Goal: Task Accomplishment & Management: Complete application form

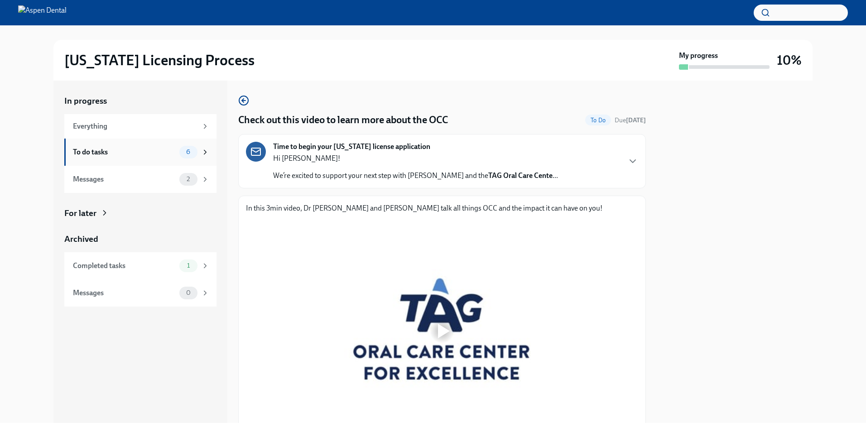
click at [172, 154] on div "To do tasks" at bounding box center [124, 152] width 103 height 10
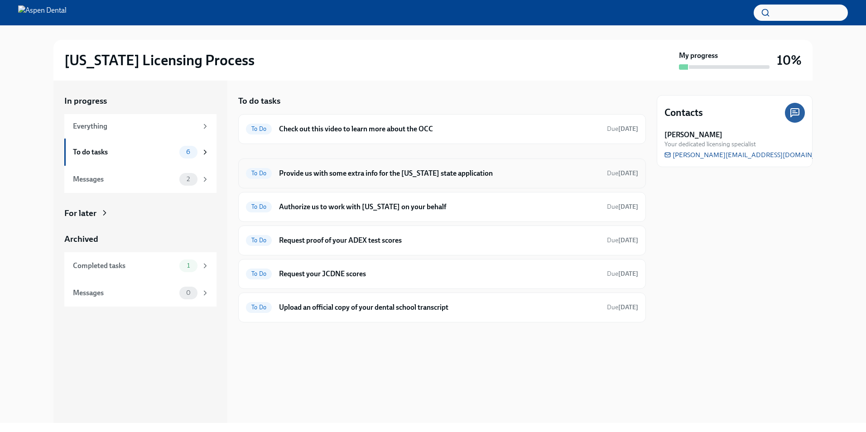
click at [526, 174] on h6 "Provide us with some extra info for the [US_STATE] state application" at bounding box center [439, 173] width 321 height 10
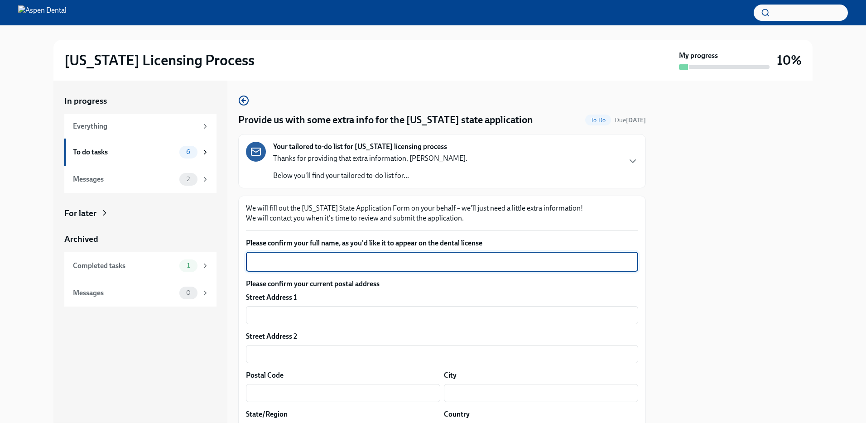
click at [359, 266] on textarea "Please confirm your full name, as you'd like it to appear on the dental license" at bounding box center [441, 261] width 381 height 11
type textarea "Thai [PERSON_NAME]"
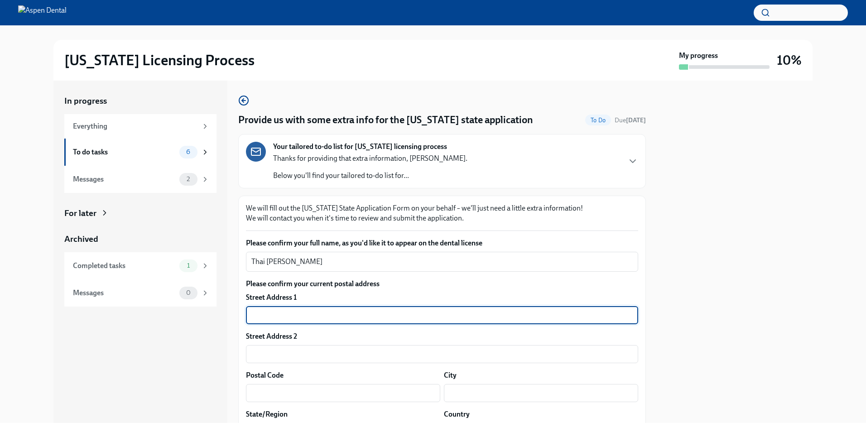
click at [366, 321] on input "text" at bounding box center [442, 315] width 392 height 18
type input "[STREET_ADDRESS]"
type input "33777"
type input "SEMINOLE"
type input "[US_STATE]"
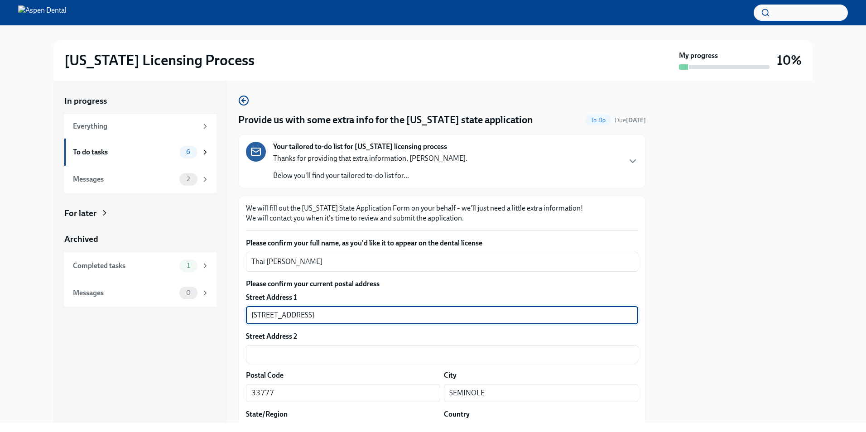
type input "US"
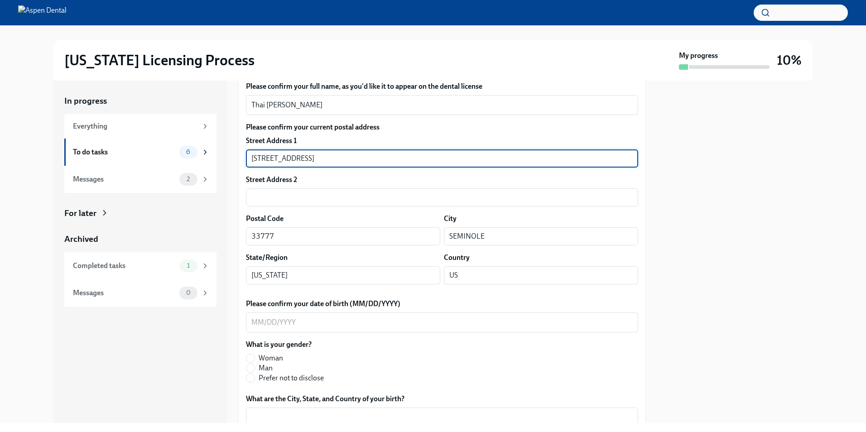
scroll to position [181, 0]
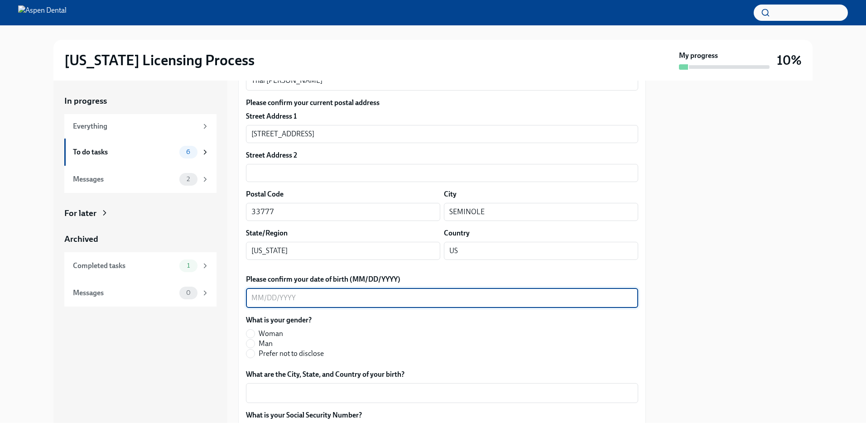
click at [357, 302] on textarea "Please confirm your date of birth (MM/DD/YYYY)" at bounding box center [441, 298] width 381 height 11
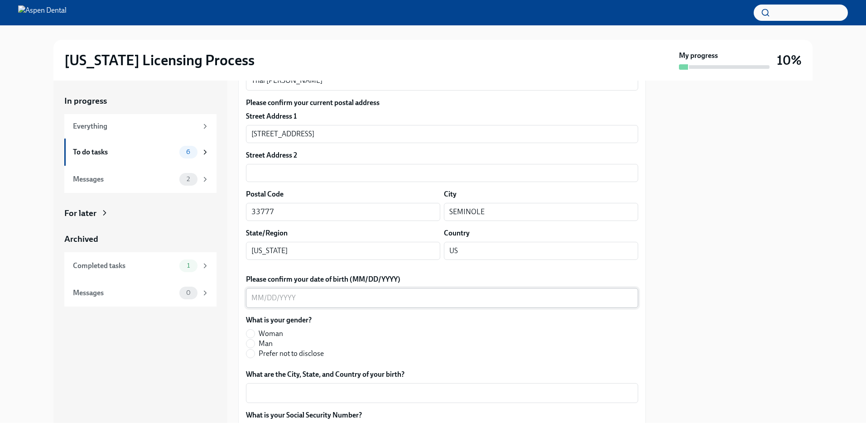
click at [379, 300] on textarea "Please confirm your date of birth (MM/DD/YYYY)" at bounding box center [441, 298] width 381 height 11
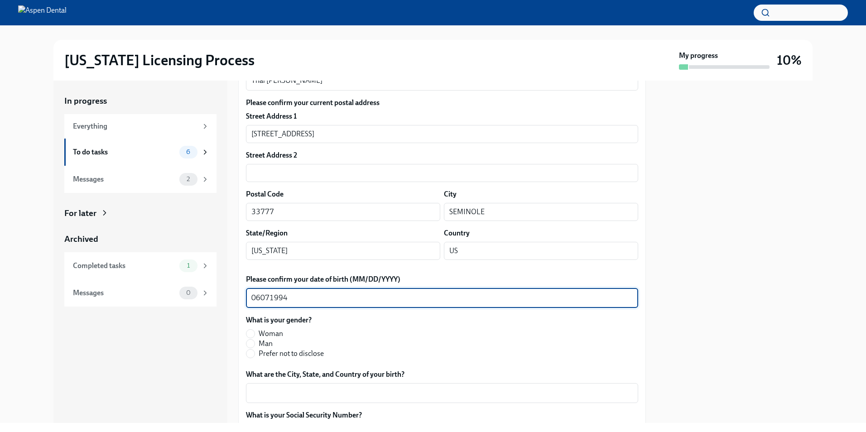
click at [258, 298] on textarea "06071994" at bounding box center [441, 298] width 381 height 11
type textarea "[DATE]"
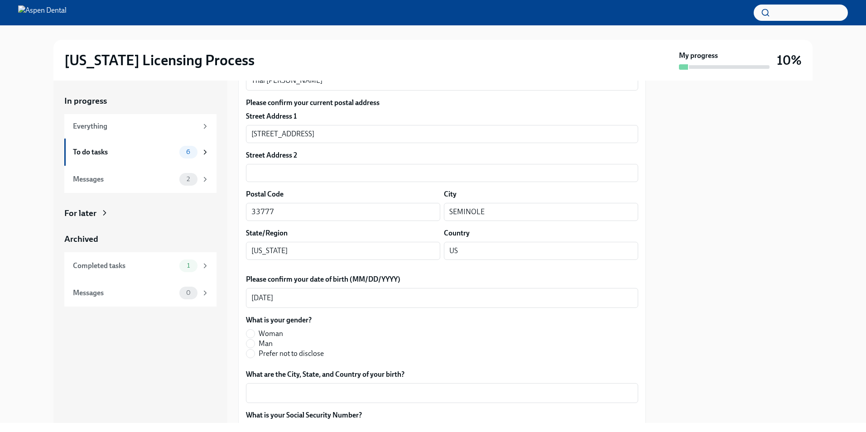
click at [254, 341] on label "Man" at bounding box center [285, 344] width 78 height 10
click at [254, 341] on input "Man" at bounding box center [250, 344] width 8 height 8
radio input "true"
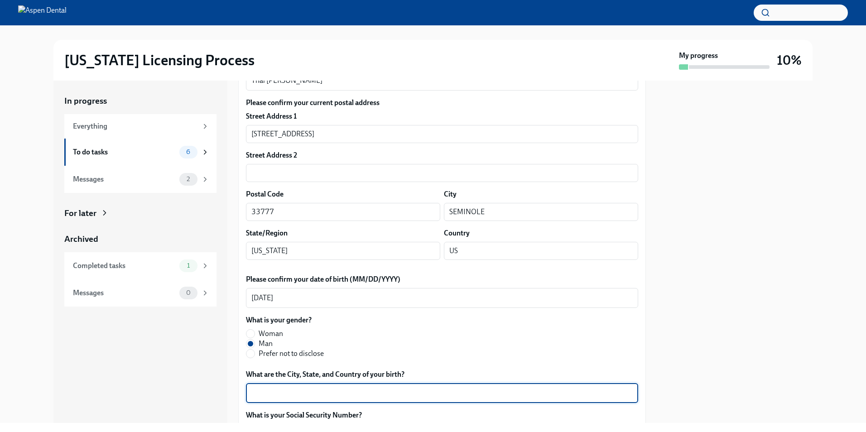
click at [318, 391] on textarea "What are the City, State, and Country of your birth?" at bounding box center [441, 393] width 381 height 11
type textarea "[PERSON_NAME], [GEOGRAPHIC_DATA]"
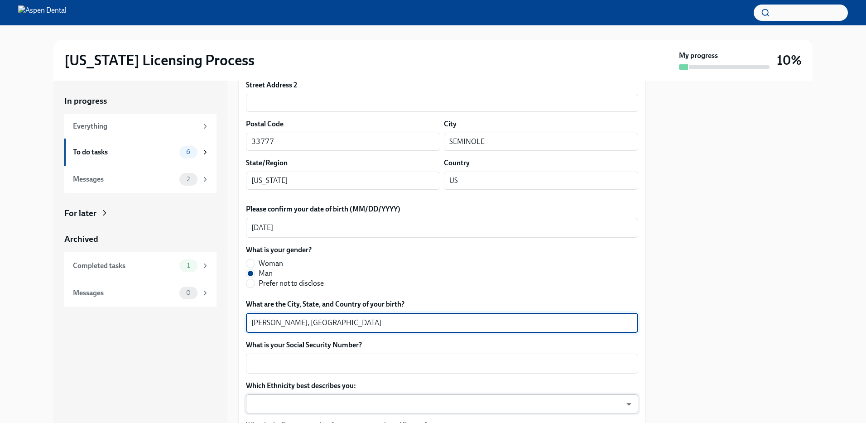
scroll to position [272, 0]
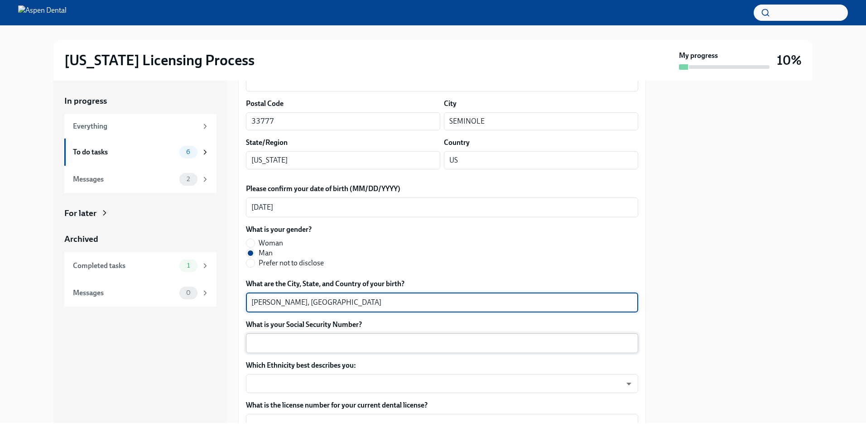
click at [340, 341] on textarea "What is your Social Security Number?" at bounding box center [441, 343] width 381 height 11
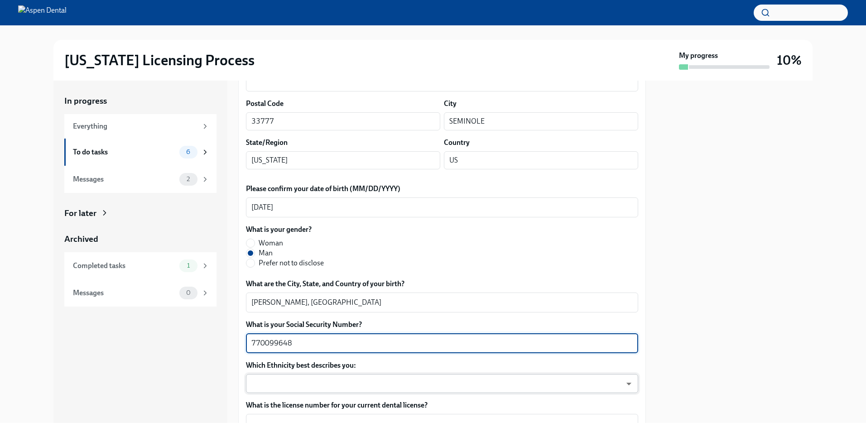
type textarea "770099648"
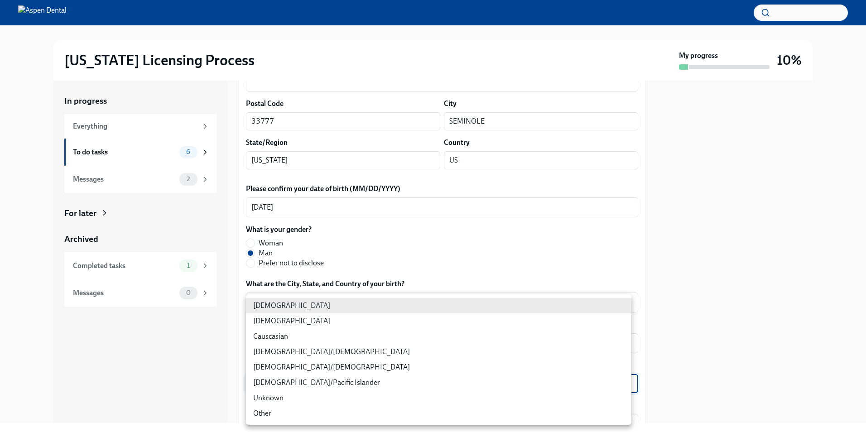
click at [330, 388] on body "[US_STATE] Licensing Process My progress 10% In progress Everything To do tasks…" at bounding box center [433, 216] width 866 height 432
click at [305, 318] on li "[DEMOGRAPHIC_DATA]" at bounding box center [438, 320] width 385 height 15
type input "930Z9RFkx"
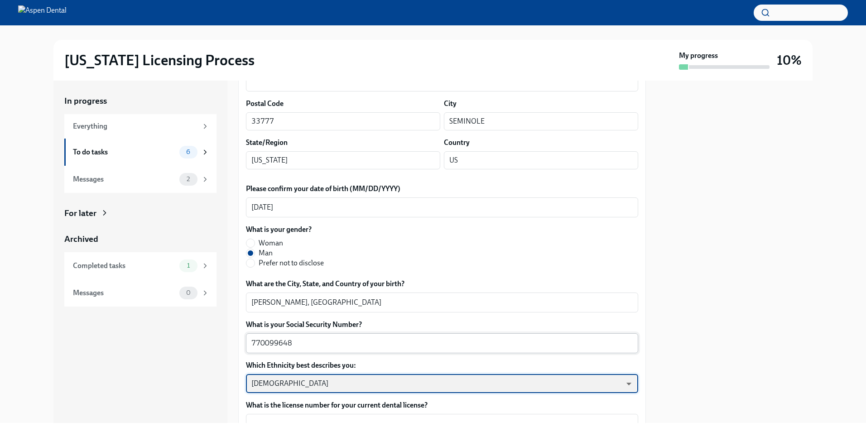
scroll to position [362, 0]
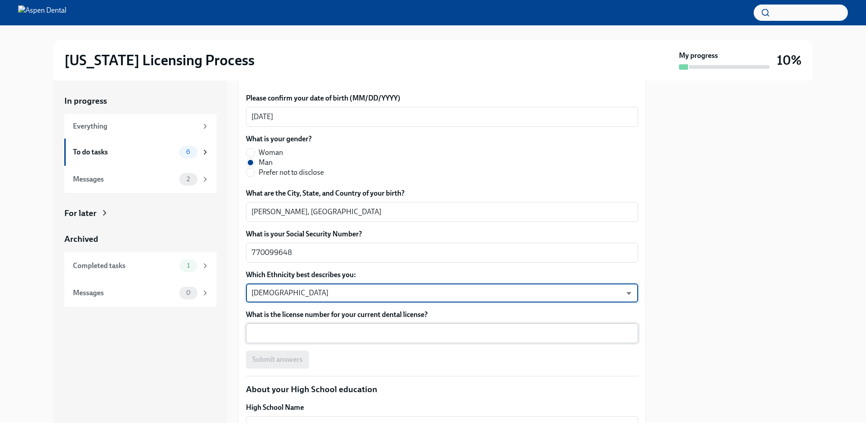
click at [392, 336] on textarea "What is the license number for your current dental license?" at bounding box center [441, 333] width 381 height 11
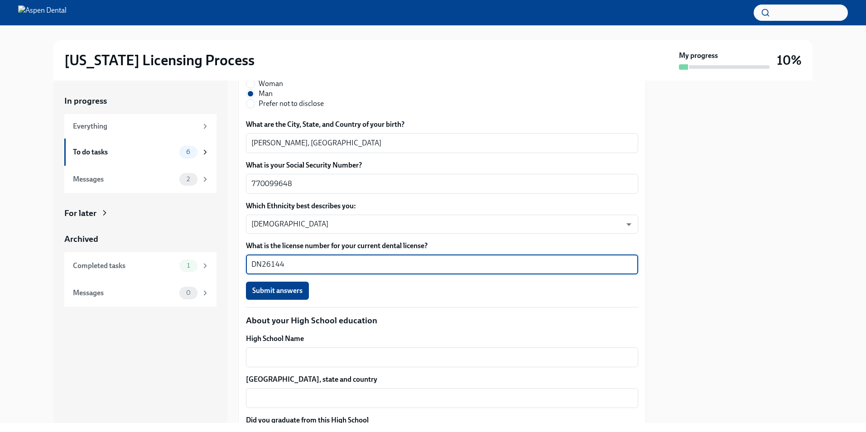
scroll to position [408, 0]
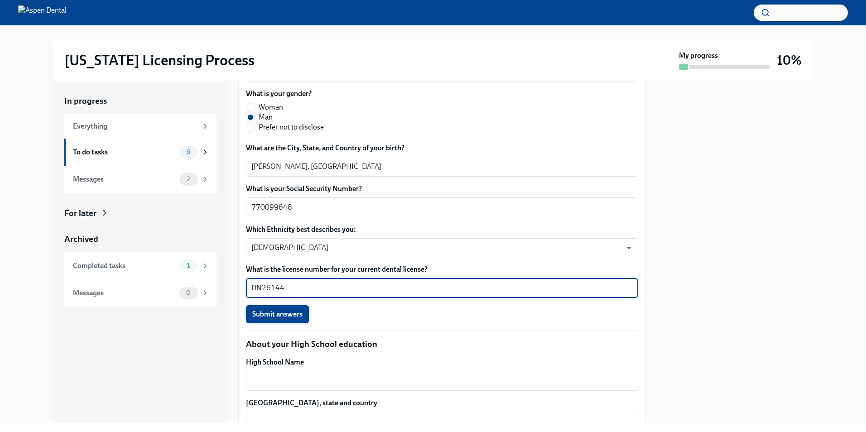
type textarea "DN26144"
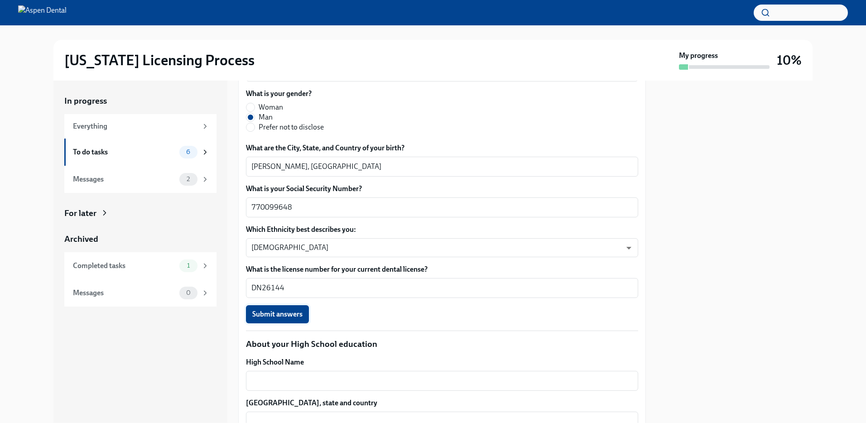
click at [301, 311] on span "Submit answers" at bounding box center [277, 314] width 50 height 9
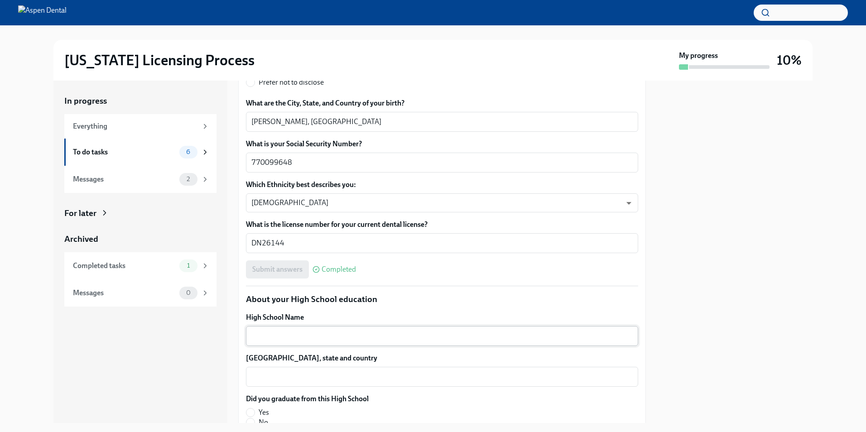
scroll to position [453, 0]
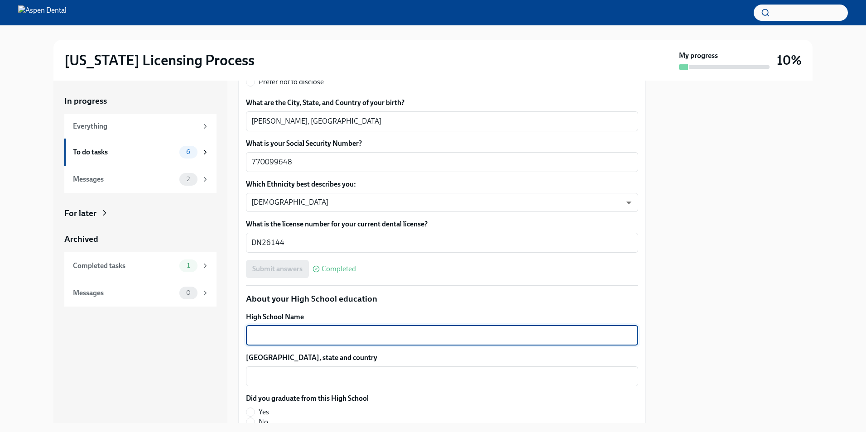
click at [322, 332] on textarea "High School Name" at bounding box center [441, 335] width 381 height 11
type textarea "[GEOGRAPHIC_DATA]"
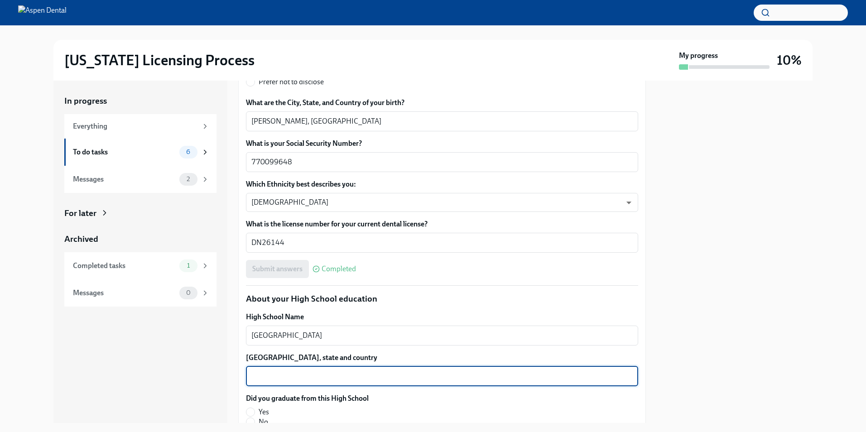
click at [321, 376] on textarea "[GEOGRAPHIC_DATA], state and country" at bounding box center [441, 376] width 381 height 11
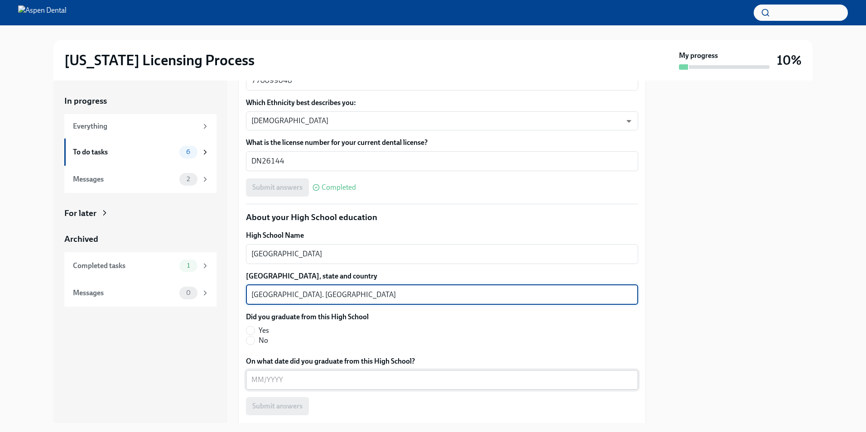
scroll to position [543, 0]
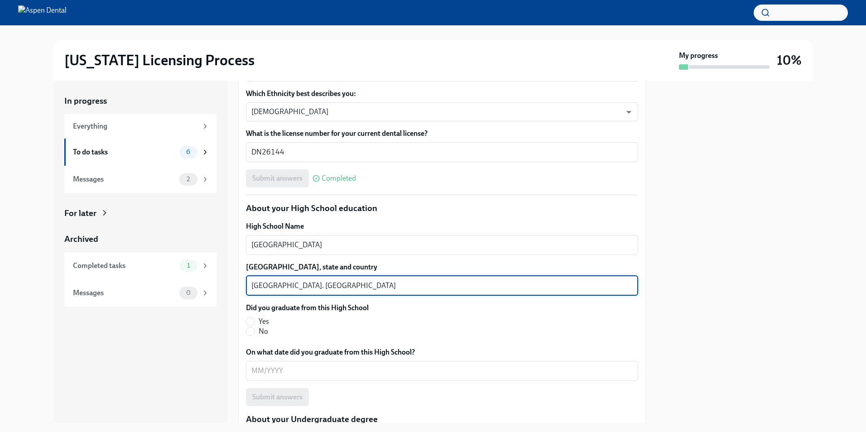
type textarea "[GEOGRAPHIC_DATA]. [GEOGRAPHIC_DATA]"
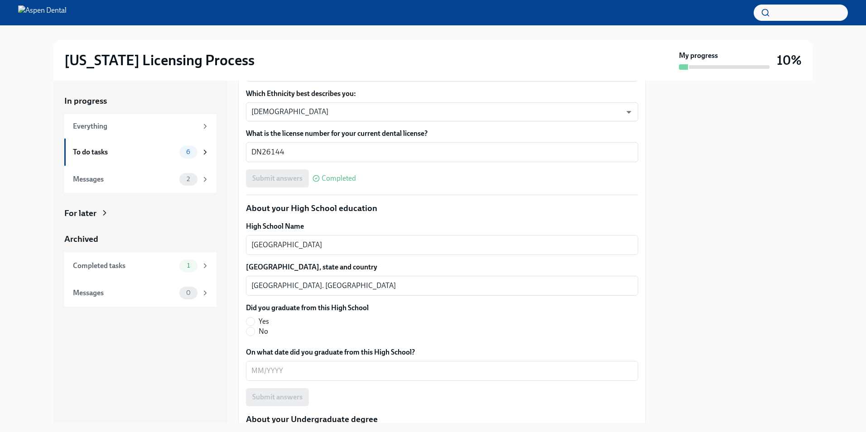
click at [258, 320] on label "Yes" at bounding box center [303, 322] width 115 height 10
click at [254, 320] on input "Yes" at bounding box center [250, 321] width 8 height 8
radio input "true"
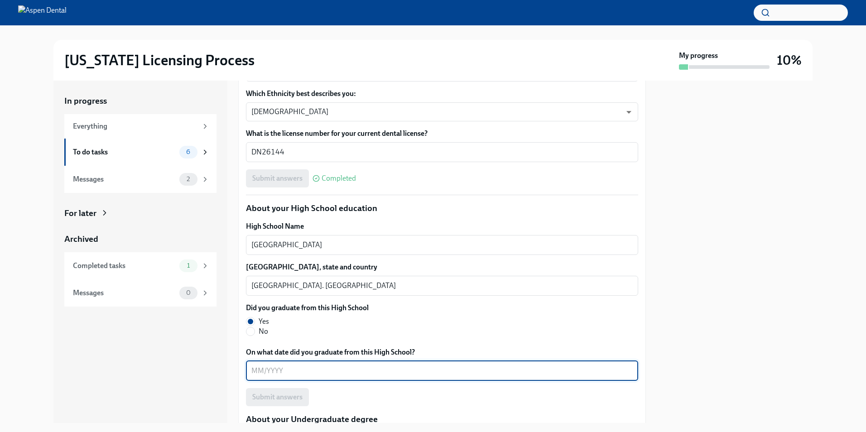
click at [290, 372] on textarea "On what date did you graduate from this High School?" at bounding box center [441, 370] width 381 height 11
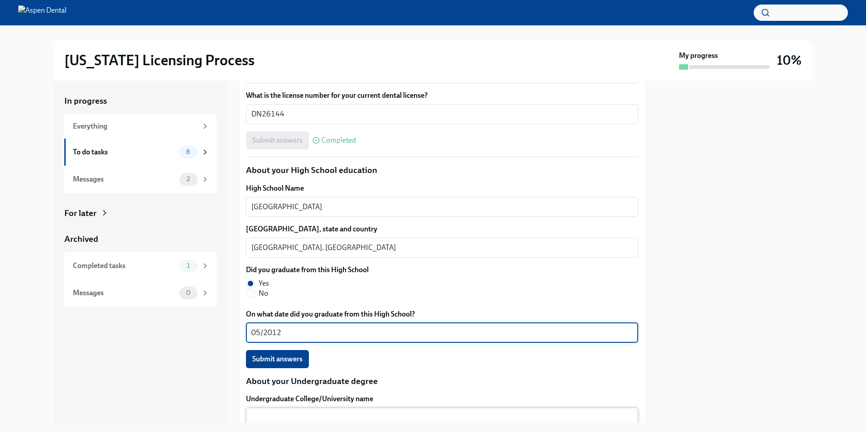
scroll to position [634, 0]
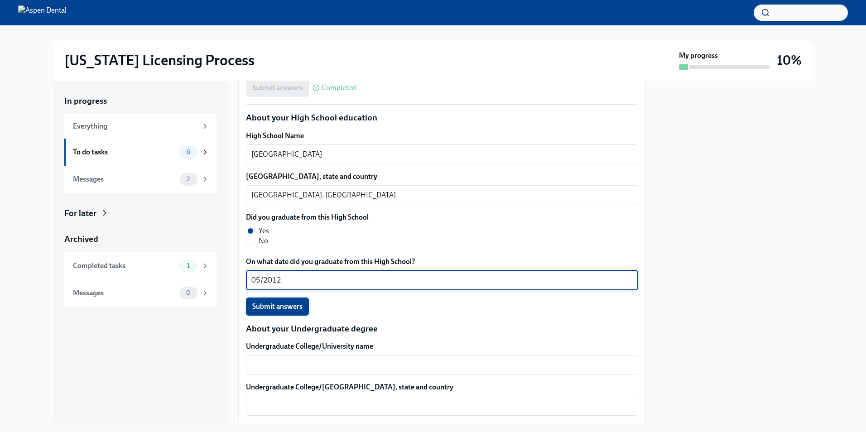
type textarea "05/2012"
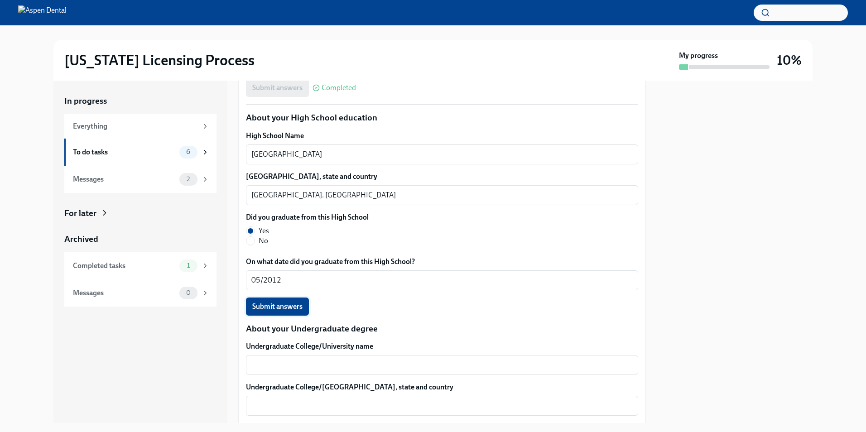
click at [281, 308] on span "Submit answers" at bounding box center [277, 306] width 50 height 9
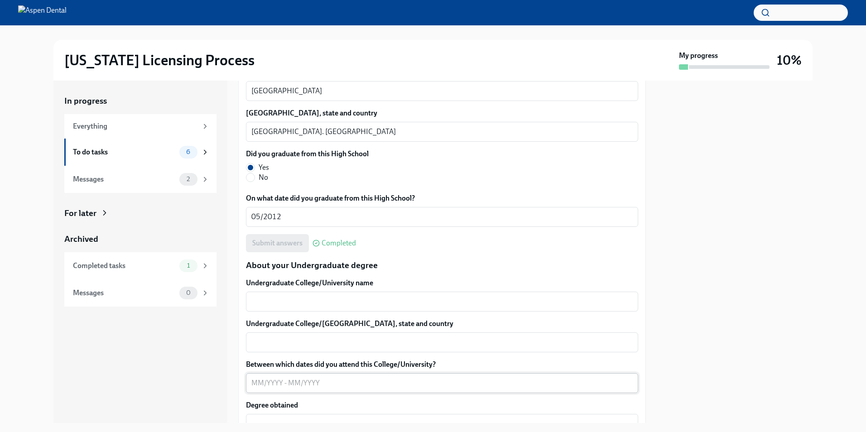
scroll to position [724, 0]
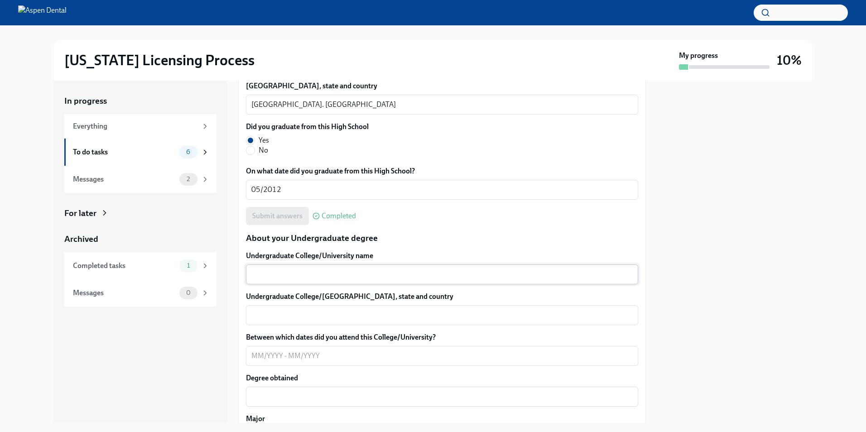
click at [315, 278] on textarea "Undergraduate College/University name" at bounding box center [441, 274] width 381 height 11
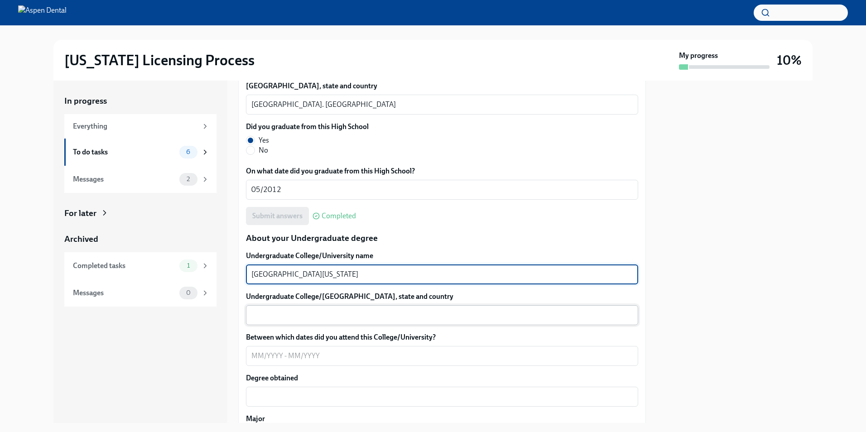
type textarea "[GEOGRAPHIC_DATA][US_STATE]"
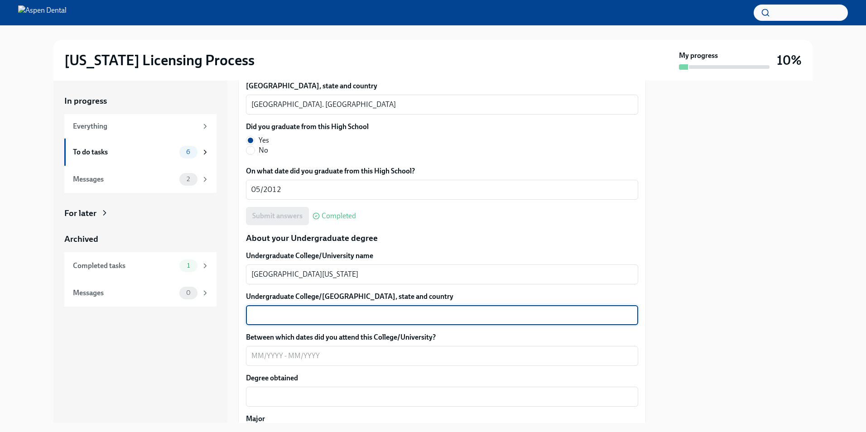
click at [336, 311] on textarea "Undergraduate College/[GEOGRAPHIC_DATA], state and country" at bounding box center [441, 315] width 381 height 11
type textarea "[GEOGRAPHIC_DATA], [GEOGRAPHIC_DATA], [GEOGRAPHIC_DATA]"
click at [326, 358] on textarea "Between which dates did you attend this College/University?" at bounding box center [441, 355] width 381 height 11
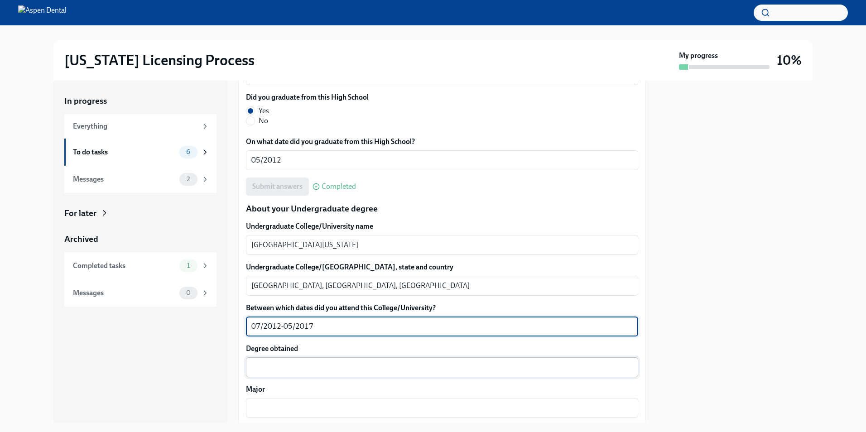
scroll to position [770, 0]
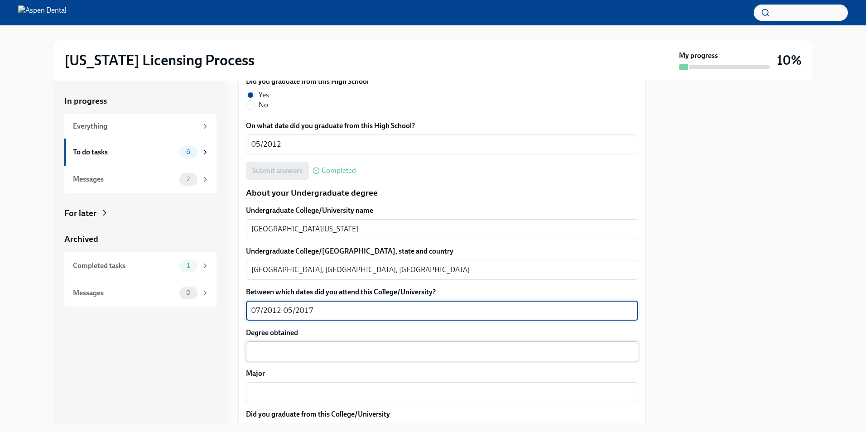
type textarea "07/2012-05/2017"
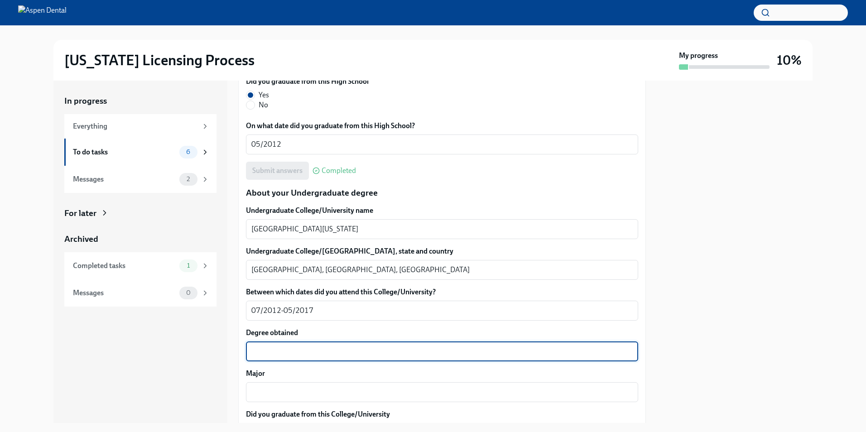
click at [314, 355] on textarea "Degree obtained" at bounding box center [441, 351] width 381 height 11
drag, startPoint x: 326, startPoint y: 349, endPoint x: 243, endPoint y: 353, distance: 83.0
click at [243, 353] on div "We will fill out the [US_STATE] State Application Form on your behalf – we'll j…" at bounding box center [442, 400] width 408 height 1949
type textarea "Biological Engineering"
click at [318, 390] on textarea "Major" at bounding box center [441, 392] width 381 height 11
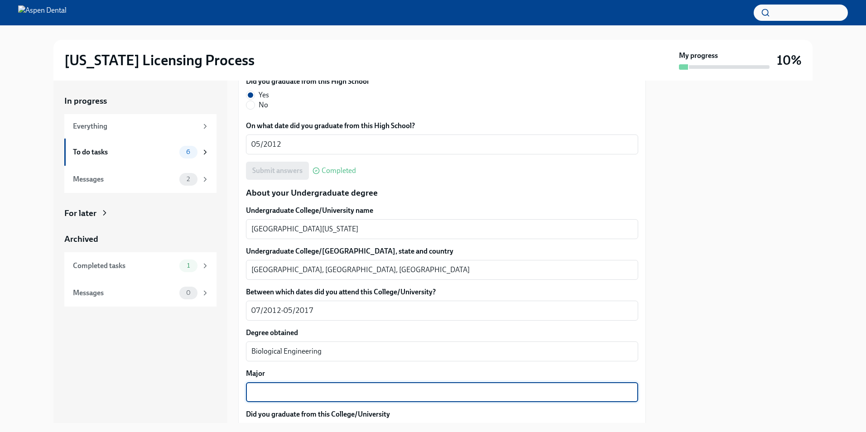
paste textarea "Biological Engineering"
type textarea "Biological Engineering"
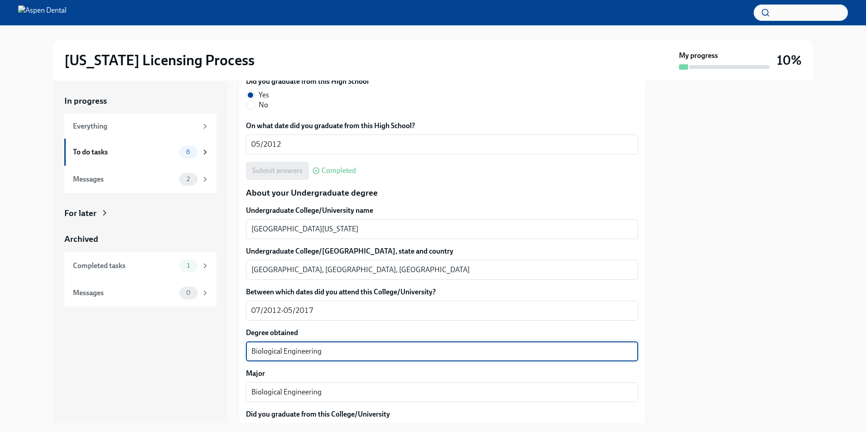
drag, startPoint x: 331, startPoint y: 351, endPoint x: 127, endPoint y: 348, distance: 203.8
click at [127, 348] on div "In progress Everything To do tasks 6 Messages 2 For later Archived Completed ta…" at bounding box center [432, 252] width 759 height 342
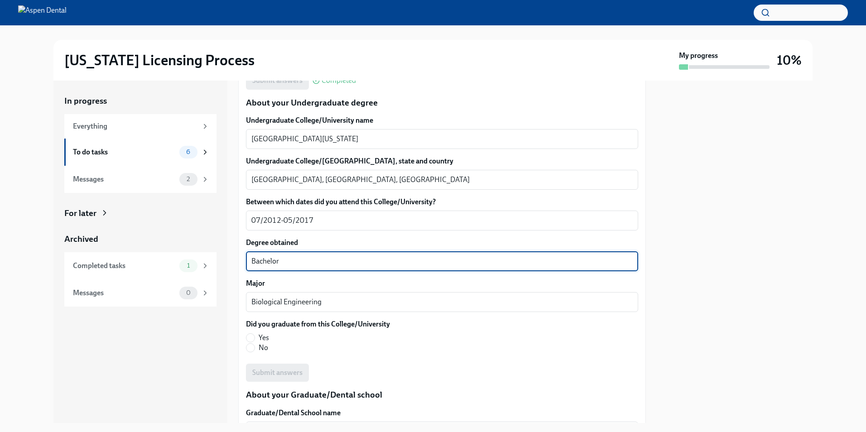
scroll to position [860, 0]
type textarea "Bachelor"
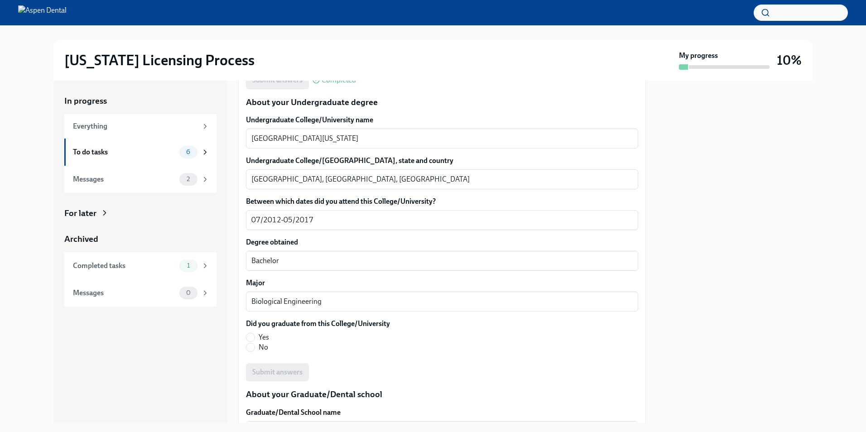
click at [256, 335] on label "Yes" at bounding box center [314, 337] width 137 height 10
click at [254, 335] on input "Yes" at bounding box center [250, 337] width 8 height 8
radio input "true"
click at [288, 368] on span "Submit answers" at bounding box center [277, 372] width 50 height 9
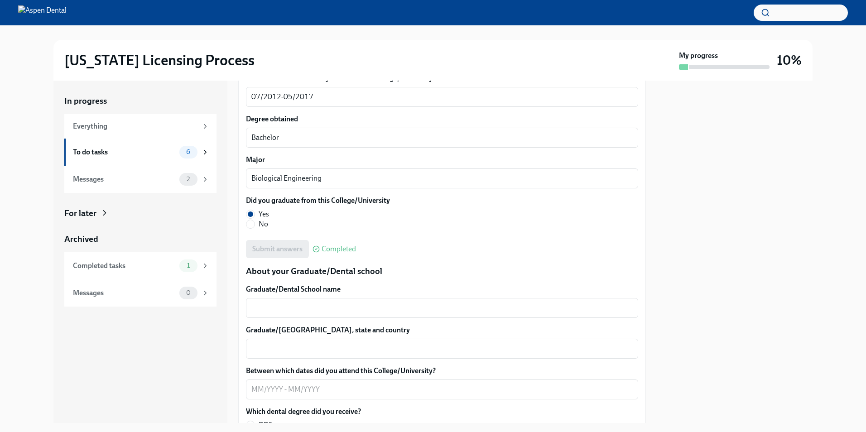
scroll to position [951, 0]
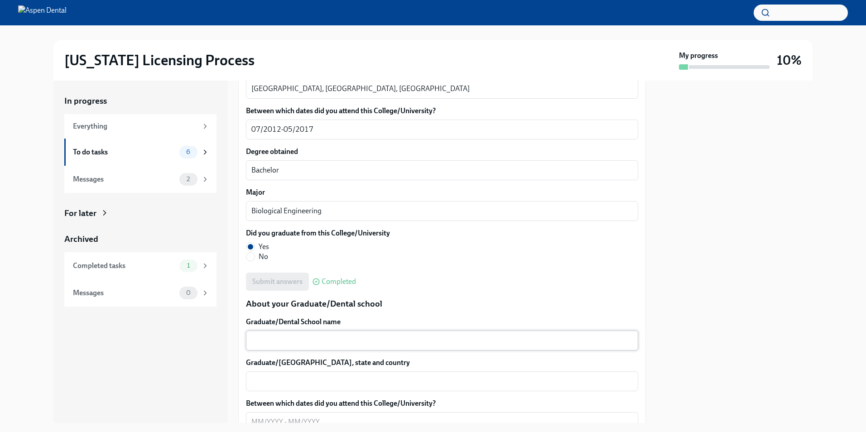
click at [310, 341] on textarea "Graduate/Dental School name" at bounding box center [441, 340] width 381 height 11
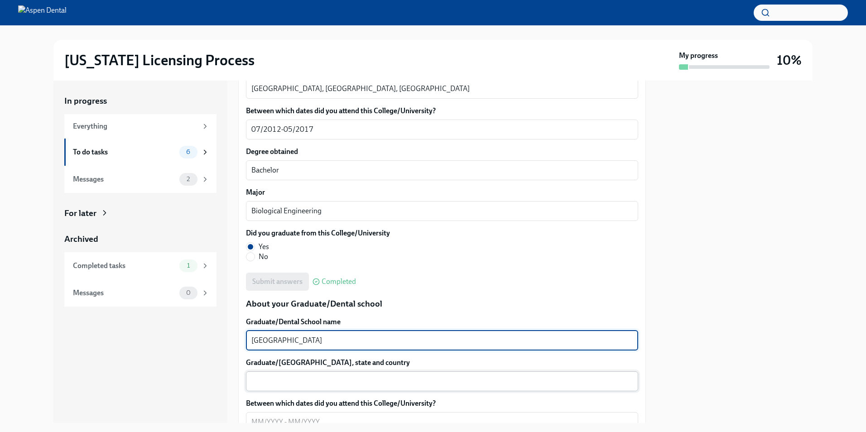
type textarea "[GEOGRAPHIC_DATA]"
click at [311, 378] on textarea "Graduate/[GEOGRAPHIC_DATA], state and country" at bounding box center [441, 381] width 381 height 11
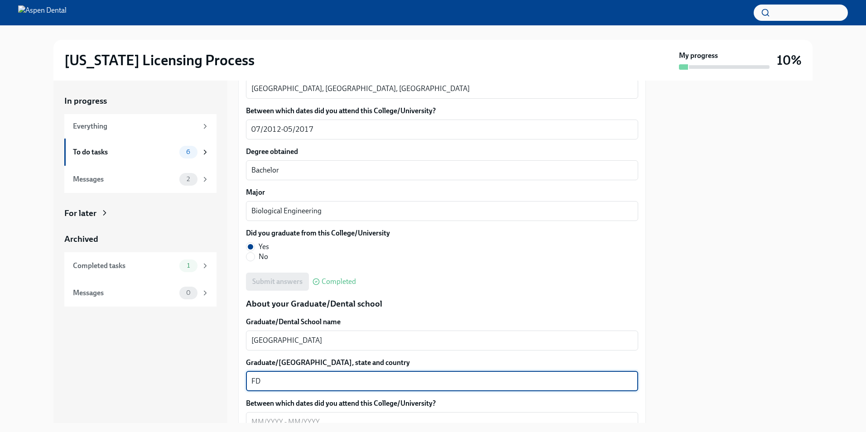
type textarea "F"
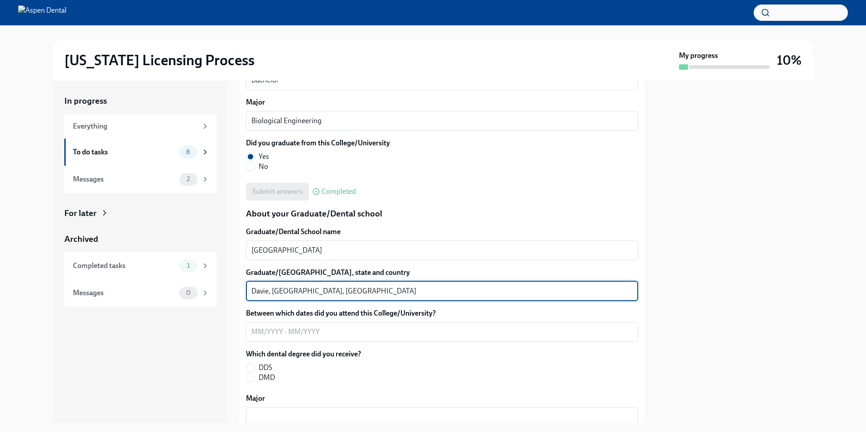
scroll to position [1041, 0]
type textarea "Davie, [GEOGRAPHIC_DATA], [GEOGRAPHIC_DATA]"
click at [315, 332] on textarea "Between which dates did you attend this College/University?" at bounding box center [441, 331] width 381 height 11
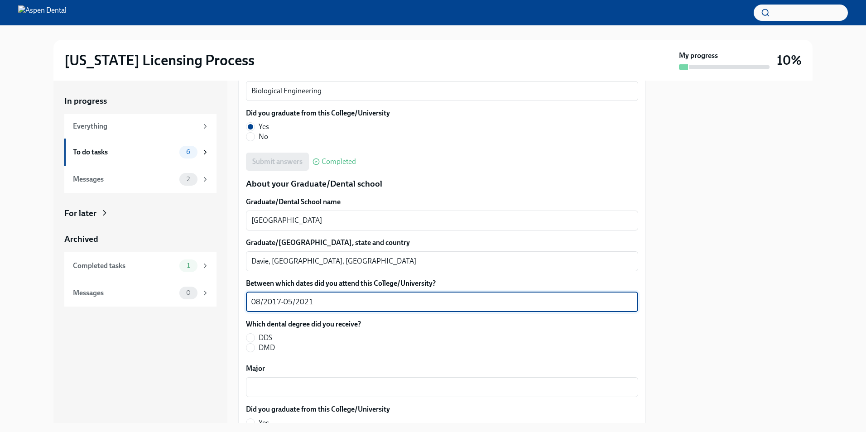
scroll to position [1087, 0]
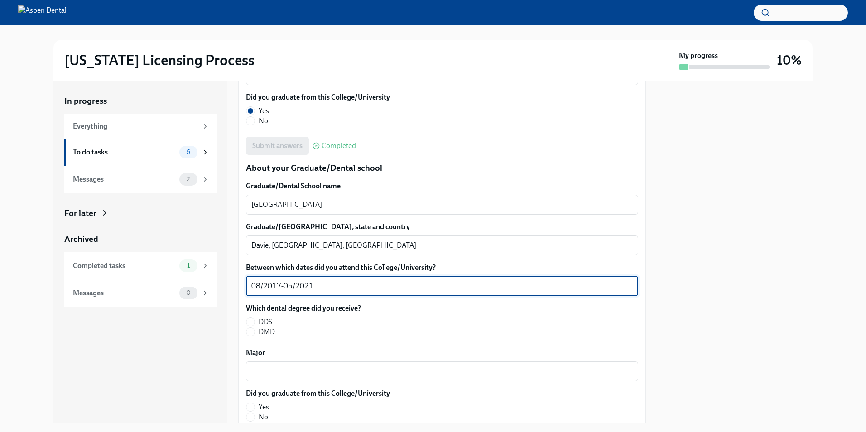
type textarea "08/2017-05/2021"
click at [264, 329] on span "DMD" at bounding box center [267, 332] width 16 height 10
click at [254, 329] on input "DMD" at bounding box center [250, 332] width 8 height 8
radio input "true"
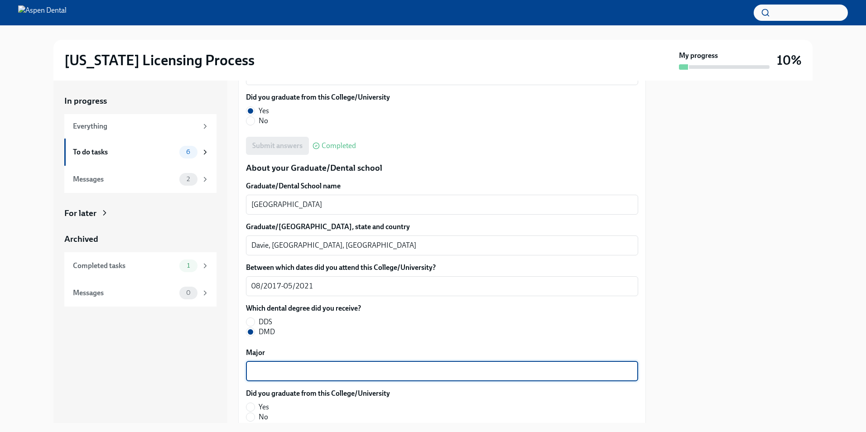
click at [277, 369] on textarea "Major" at bounding box center [441, 371] width 381 height 11
type textarea "M"
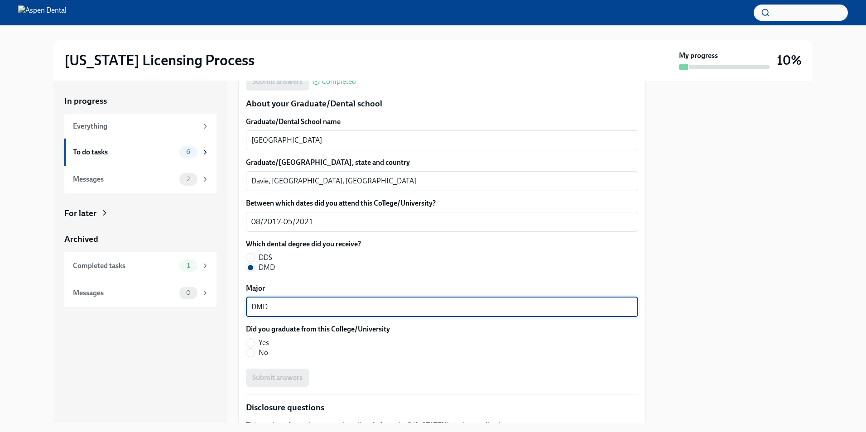
scroll to position [1177, 0]
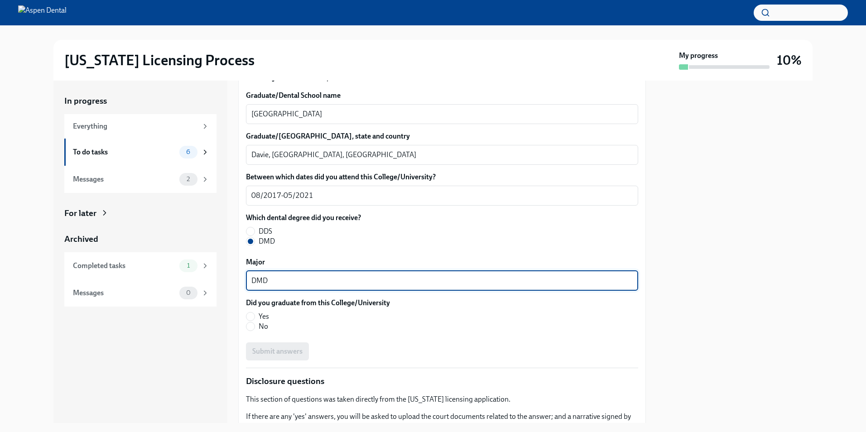
type textarea "DMD"
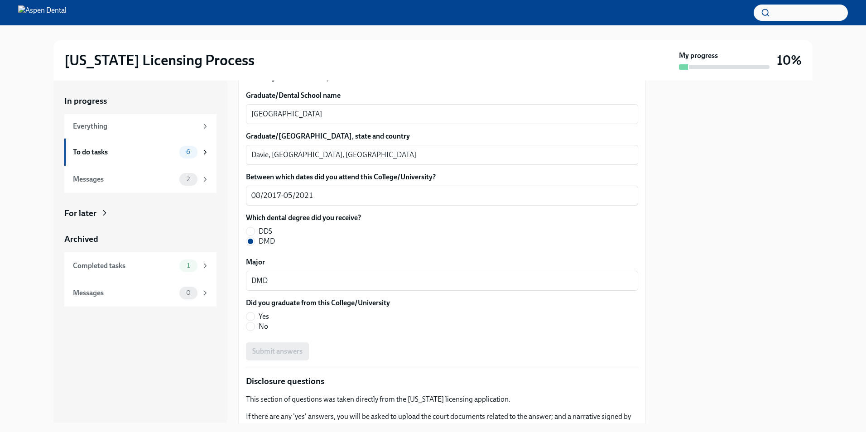
click at [263, 316] on span "Yes" at bounding box center [264, 317] width 10 height 10
click at [254, 316] on input "Yes" at bounding box center [250, 316] width 8 height 8
radio input "true"
click at [288, 351] on span "Submit answers" at bounding box center [277, 351] width 50 height 9
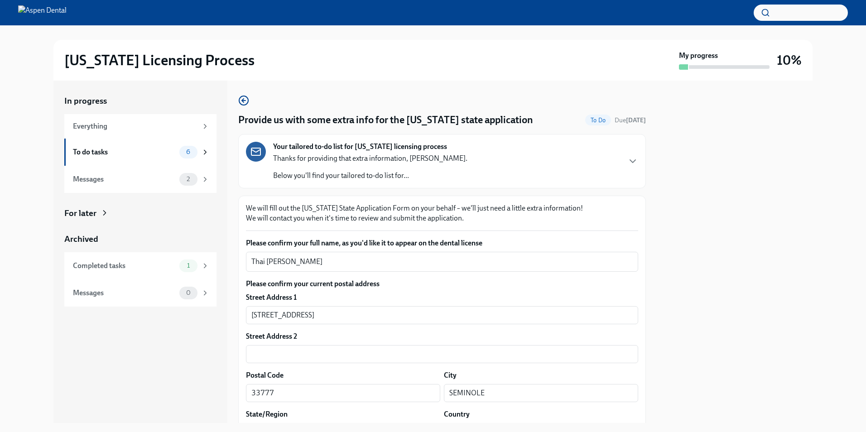
click at [734, 278] on div at bounding box center [735, 252] width 156 height 342
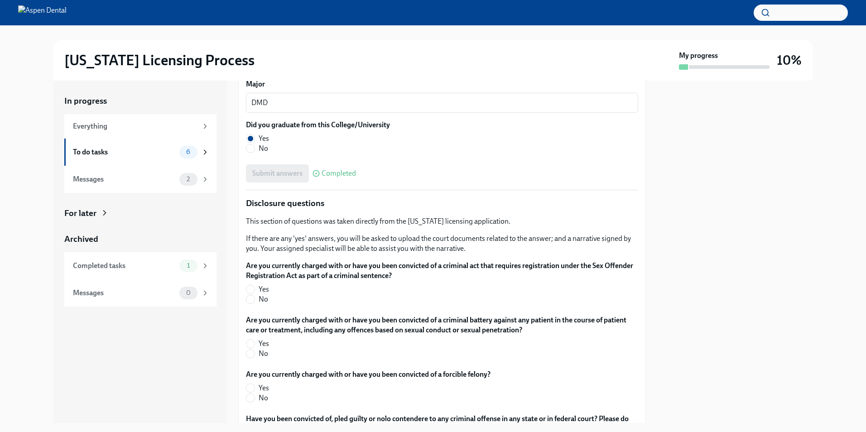
scroll to position [1404, 0]
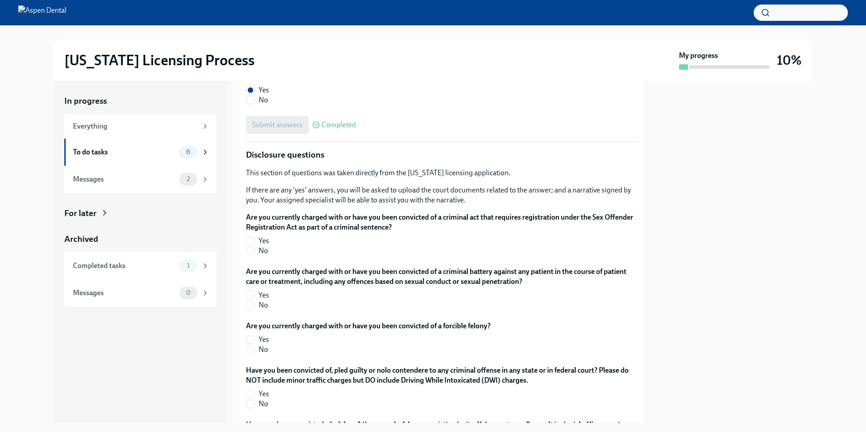
click at [258, 246] on label "No" at bounding box center [438, 251] width 385 height 10
click at [254, 247] on input "No" at bounding box center [250, 251] width 8 height 8
radio input "true"
click at [261, 307] on span "No" at bounding box center [264, 305] width 10 height 10
click at [254, 307] on input "No" at bounding box center [250, 305] width 8 height 8
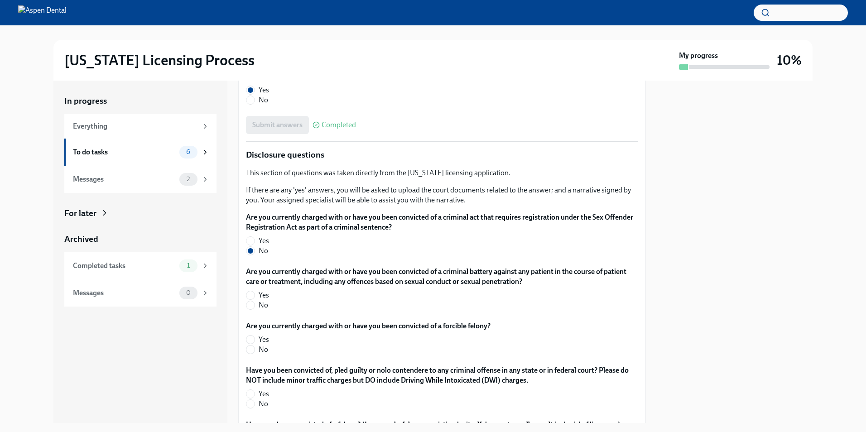
radio input "true"
click at [258, 349] on label "No" at bounding box center [364, 350] width 237 height 10
click at [254, 349] on input "No" at bounding box center [250, 349] width 8 height 8
radio input "true"
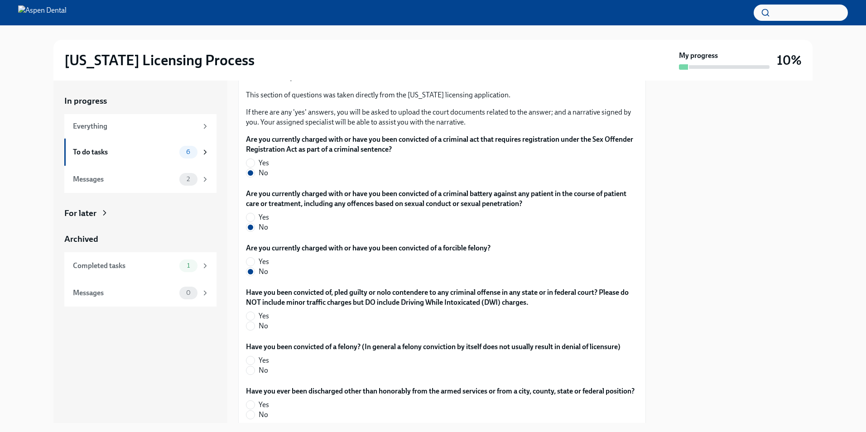
scroll to position [1494, 0]
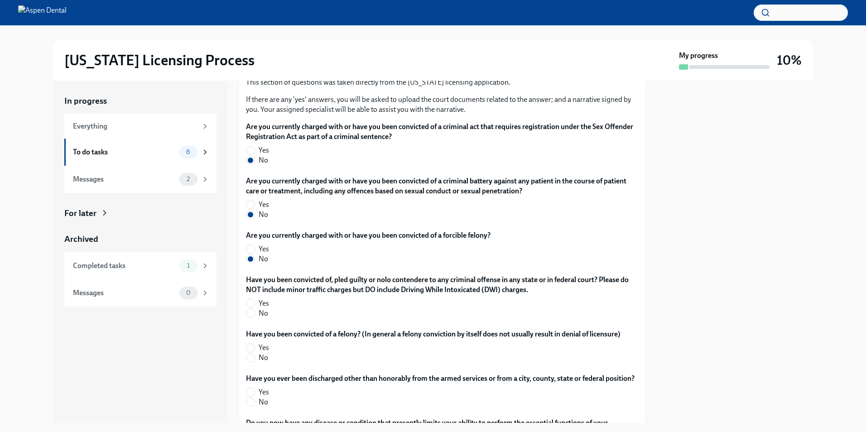
click at [264, 317] on span "No" at bounding box center [264, 313] width 10 height 10
click at [254, 317] on input "No" at bounding box center [250, 313] width 8 height 8
radio input "true"
click at [263, 360] on span "No" at bounding box center [264, 358] width 10 height 10
click at [254, 360] on input "No" at bounding box center [250, 358] width 8 height 8
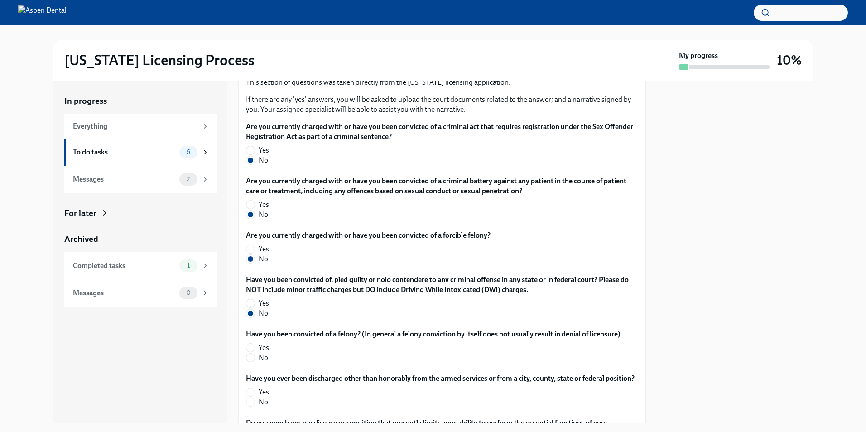
radio input "true"
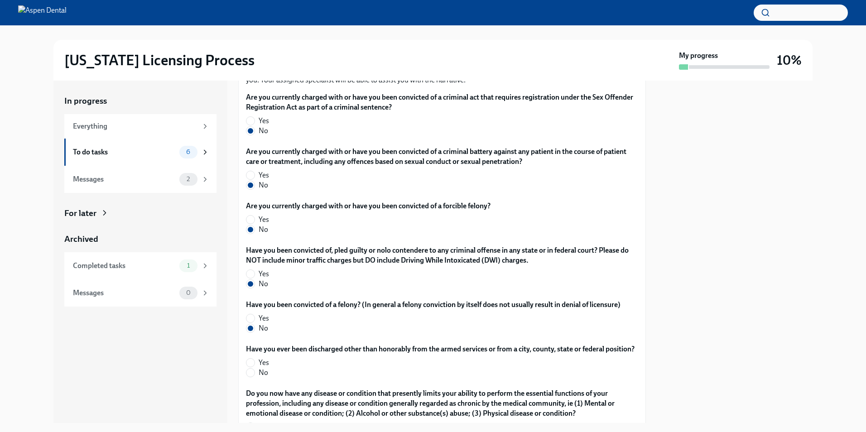
scroll to position [1540, 0]
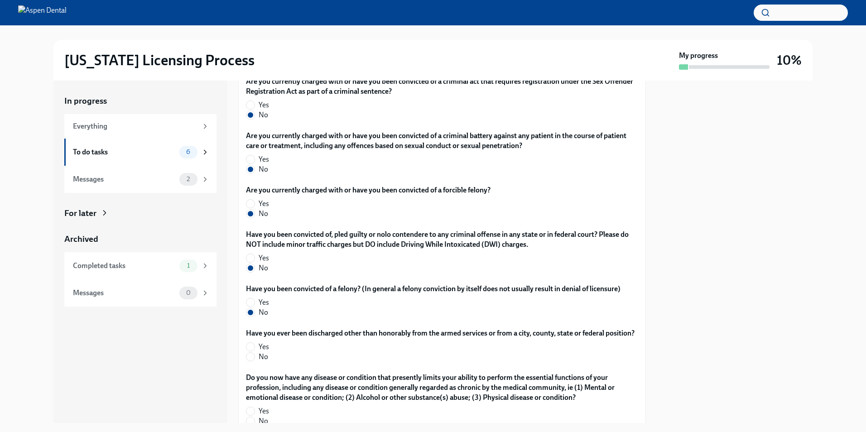
click at [264, 362] on span "No" at bounding box center [264, 357] width 10 height 10
click at [254, 361] on input "No" at bounding box center [250, 357] width 8 height 8
radio input "true"
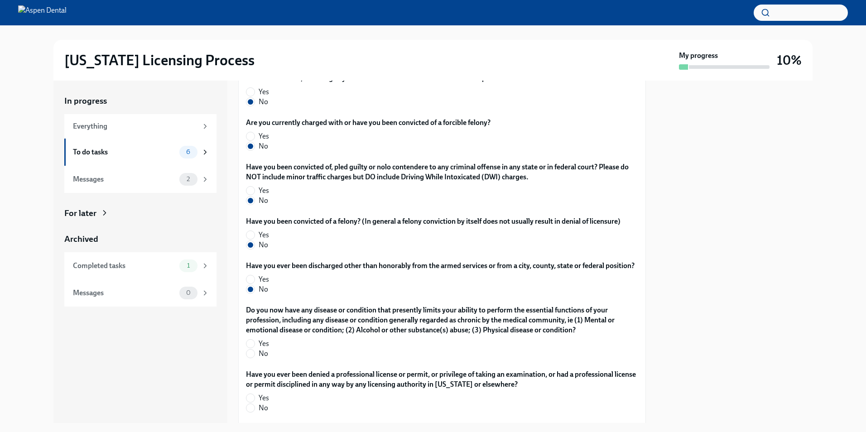
scroll to position [1630, 0]
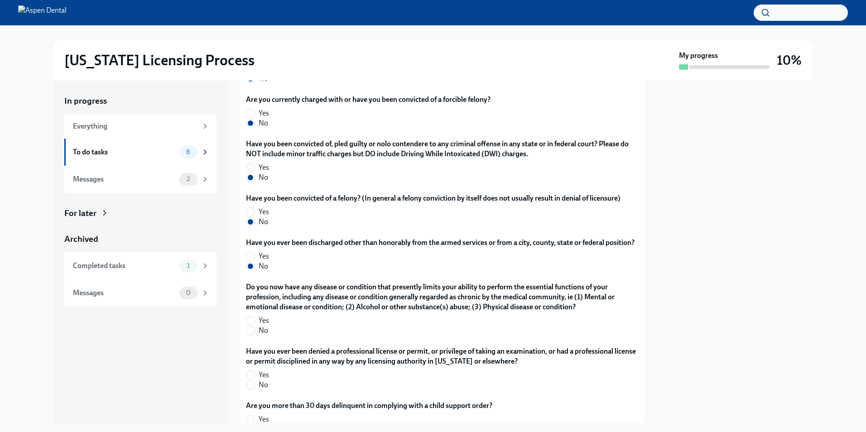
click at [261, 336] on span "No" at bounding box center [264, 331] width 10 height 10
click at [254, 335] on input "No" at bounding box center [250, 330] width 8 height 8
radio input "true"
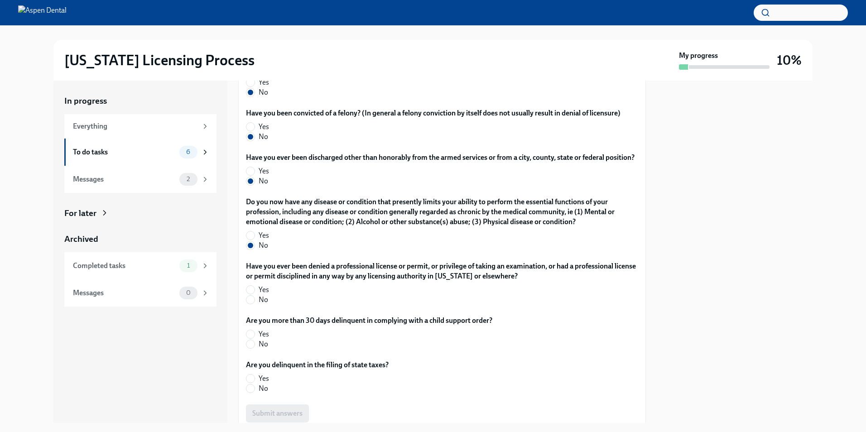
scroll to position [1721, 0]
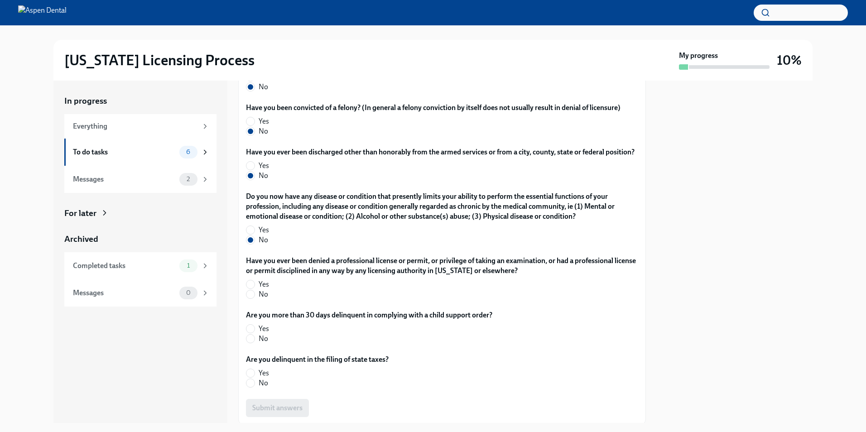
click at [260, 299] on span "No" at bounding box center [264, 294] width 10 height 10
click at [254, 298] on input "No" at bounding box center [250, 294] width 8 height 8
radio input "true"
click at [264, 344] on span "No" at bounding box center [264, 339] width 10 height 10
click at [254, 343] on input "No" at bounding box center [250, 339] width 8 height 8
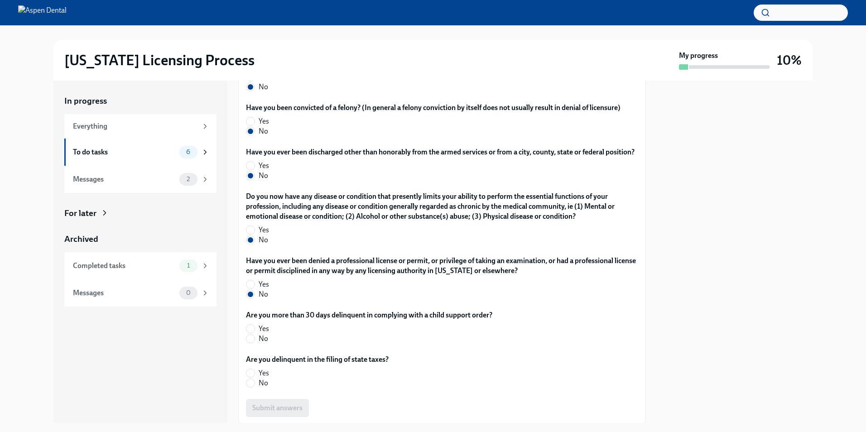
radio input "true"
click at [262, 388] on span "No" at bounding box center [264, 383] width 10 height 10
click at [254, 387] on input "No" at bounding box center [250, 383] width 8 height 8
radio input "true"
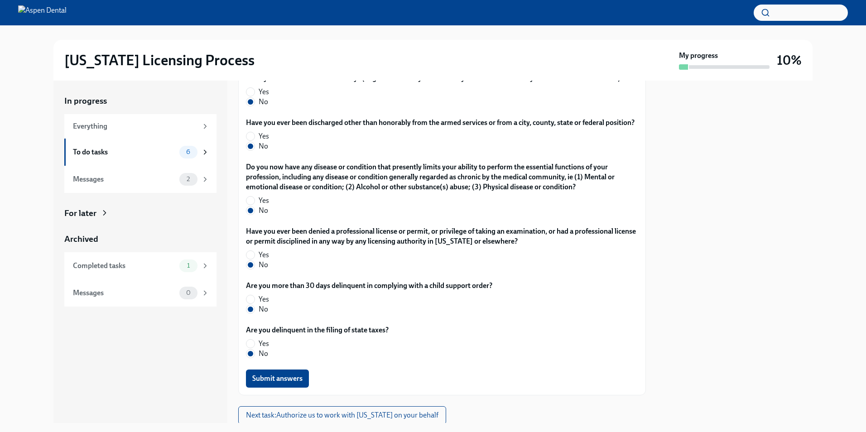
scroll to position [1790, 0]
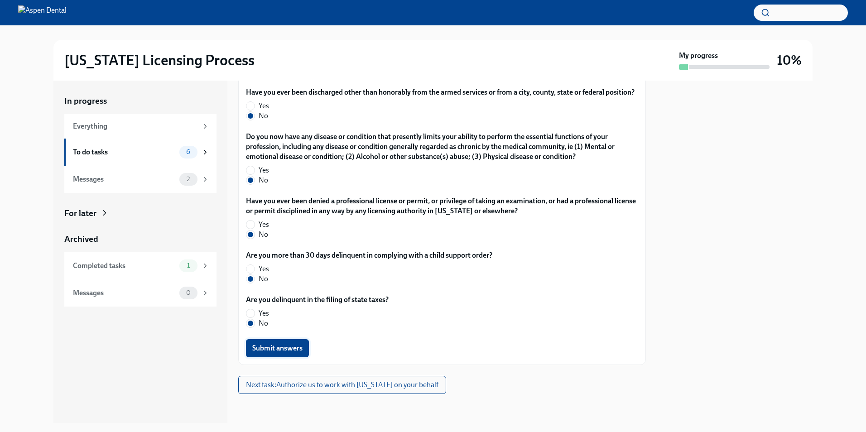
click at [300, 350] on span "Submit answers" at bounding box center [277, 348] width 50 height 9
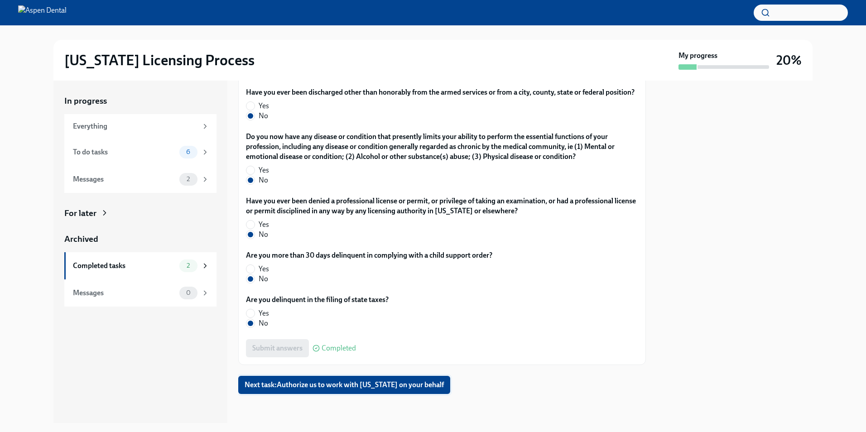
click at [397, 378] on button "Next task : Authorize us to work with [US_STATE] on your behalf" at bounding box center [344, 385] width 212 height 18
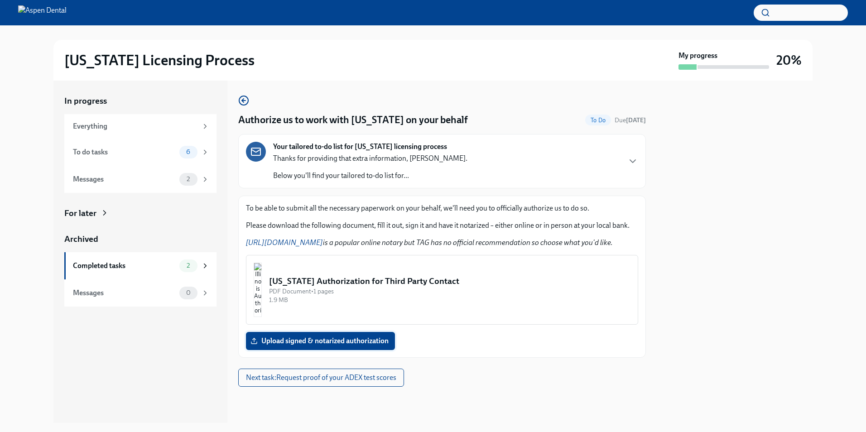
click at [319, 344] on span "Upload signed & notarized authorization" at bounding box center [320, 340] width 136 height 9
click at [0, 0] on input "Upload signed & notarized authorization" at bounding box center [0, 0] width 0 height 0
click at [336, 281] on div "[US_STATE] Authorization for Third Party Contact" at bounding box center [449, 281] width 361 height 12
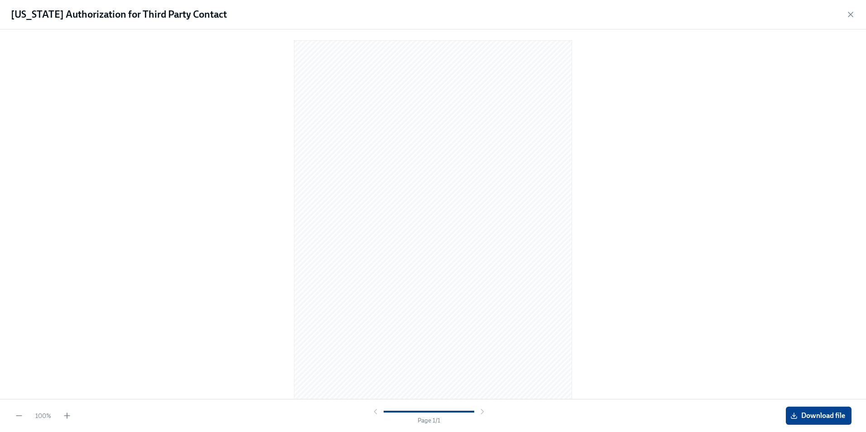
scroll to position [5, 0]
click at [815, 413] on span "Download file" at bounding box center [818, 415] width 53 height 9
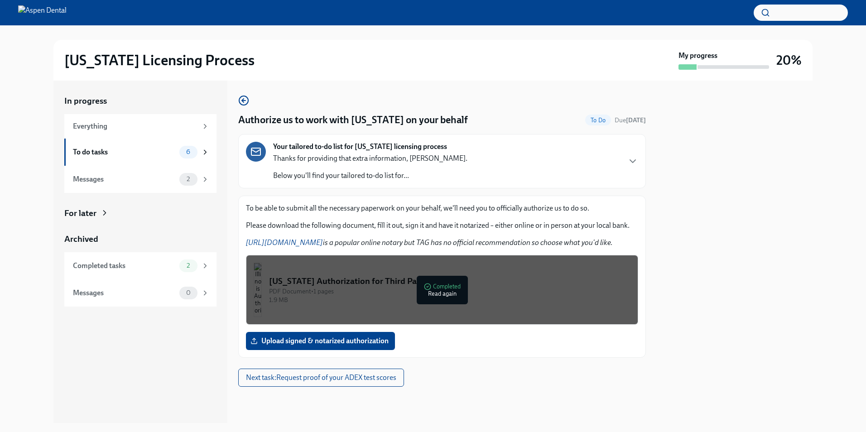
click at [726, 322] on div at bounding box center [735, 252] width 156 height 342
click at [139, 150] on div "To do tasks" at bounding box center [124, 152] width 103 height 10
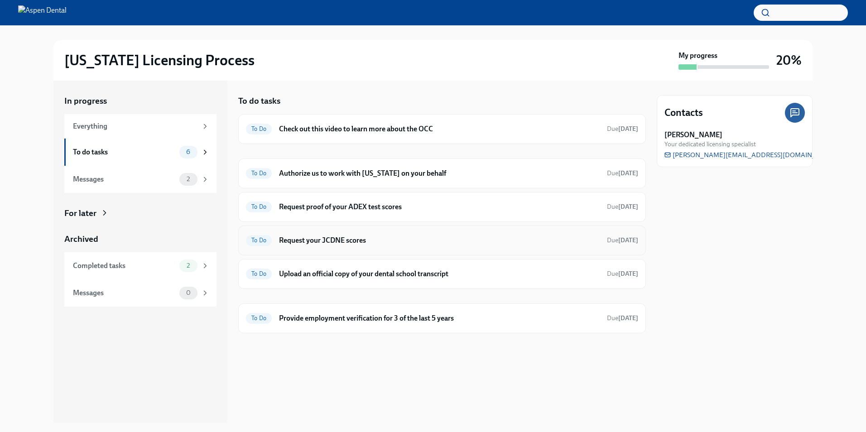
click at [365, 241] on h6 "Request your JCDNE scores" at bounding box center [439, 240] width 321 height 10
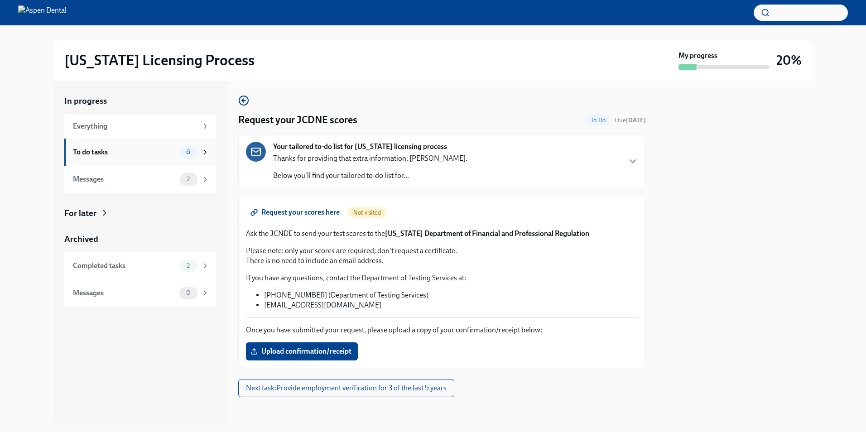
click at [170, 153] on div "To do tasks" at bounding box center [124, 152] width 103 height 10
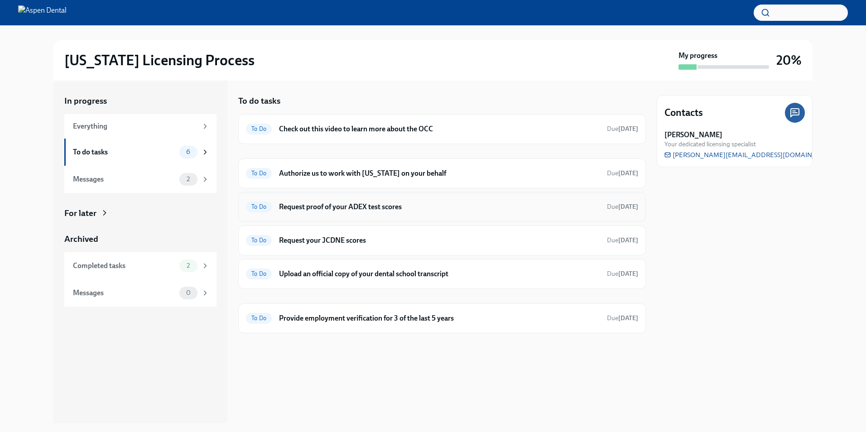
click at [337, 209] on h6 "Request proof of your ADEX test scores" at bounding box center [439, 207] width 321 height 10
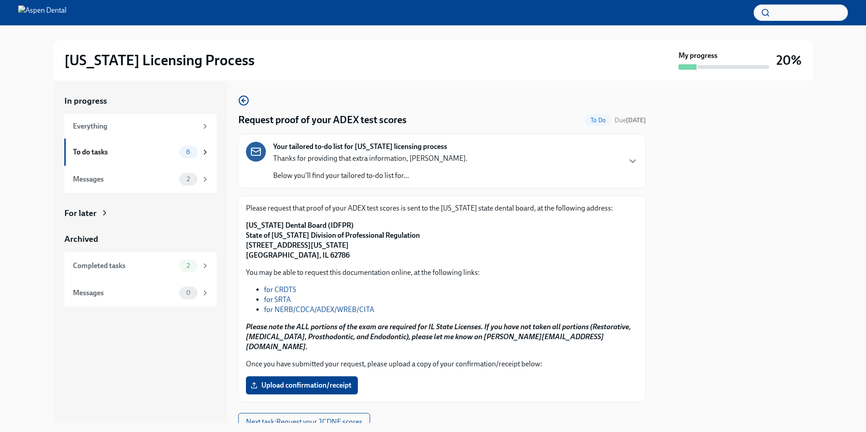
click at [330, 310] on link "for NERB/CDCA/ADEX/WREB/CITA" at bounding box center [319, 309] width 110 height 9
click at [309, 308] on link "for NERB/CDCA/ADEX/WREB/CITA" at bounding box center [319, 309] width 110 height 9
click at [277, 381] on span "Upload confirmation/receipt" at bounding box center [301, 385] width 99 height 9
click at [0, 0] on input "Upload confirmation/receipt" at bounding box center [0, 0] width 0 height 0
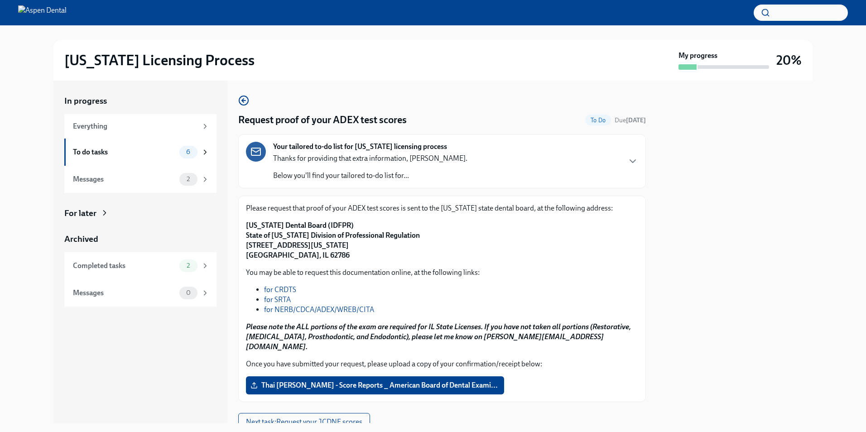
scroll to position [27, 0]
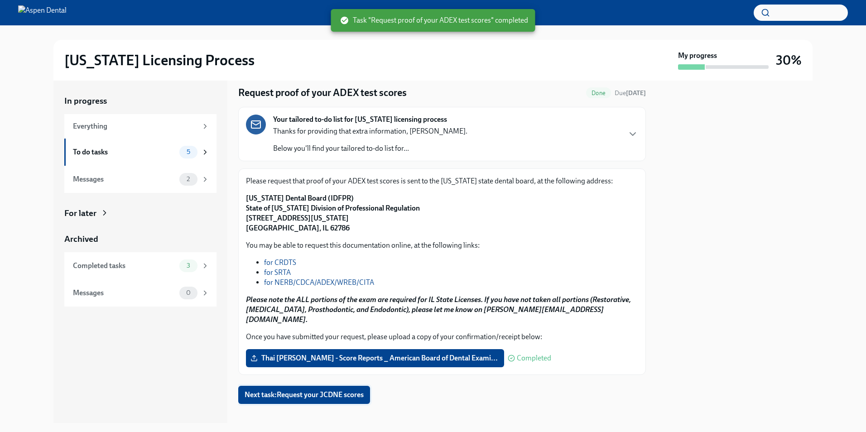
click at [326, 390] on span "Next task : Request your JCDNE scores" at bounding box center [304, 394] width 119 height 9
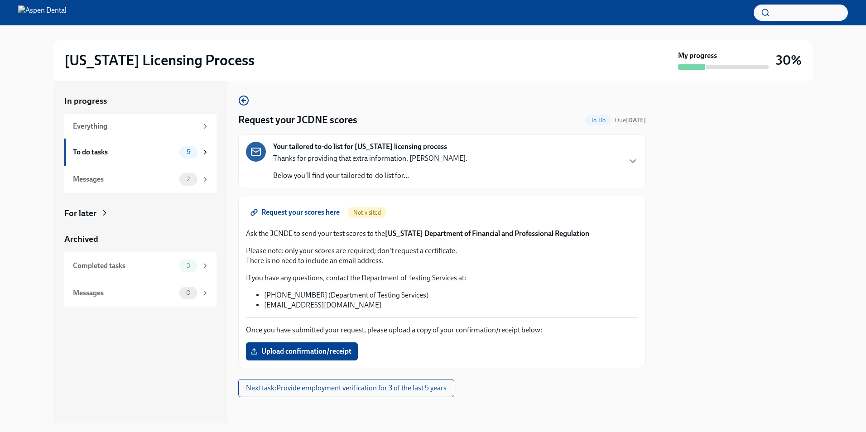
scroll to position [3, 0]
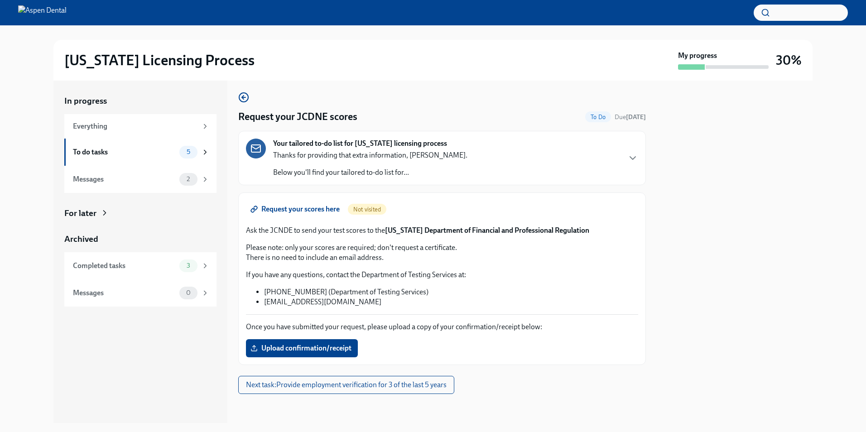
click at [460, 322] on p "Once you have submitted your request, please upload a copy of your confirmation…" at bounding box center [442, 327] width 392 height 10
click at [151, 148] on div "To do tasks" at bounding box center [124, 152] width 103 height 10
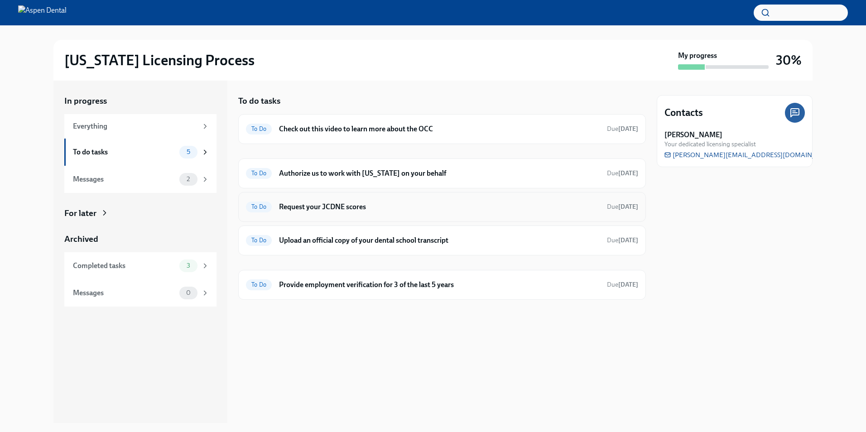
click at [385, 209] on h6 "Request your JCDNE scores" at bounding box center [439, 207] width 321 height 10
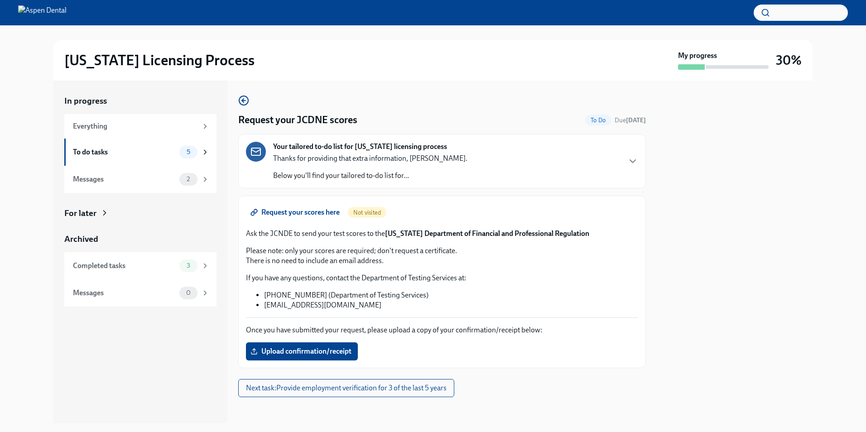
click at [561, 293] on li "[PHONE_NUMBER] (Department of Testing Services)" at bounding box center [451, 295] width 374 height 10
click at [331, 348] on span "Upload confirmation/receipt" at bounding box center [301, 351] width 99 height 9
click at [0, 0] on input "Upload confirmation/receipt" at bounding box center [0, 0] width 0 height 0
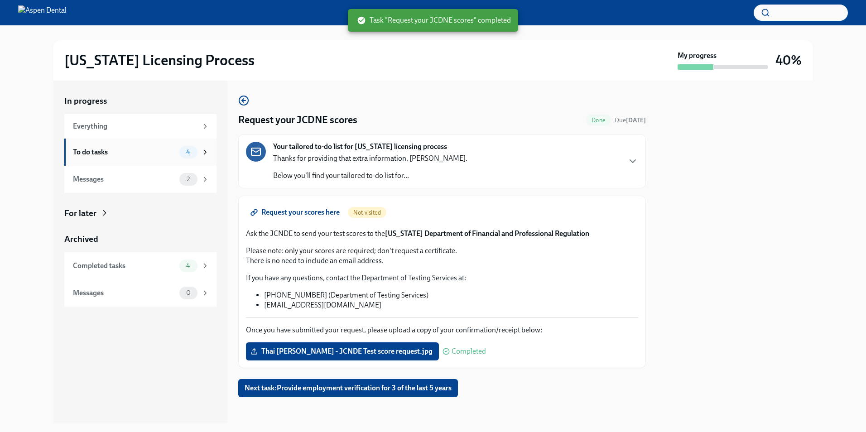
click at [155, 153] on div "To do tasks" at bounding box center [124, 152] width 103 height 10
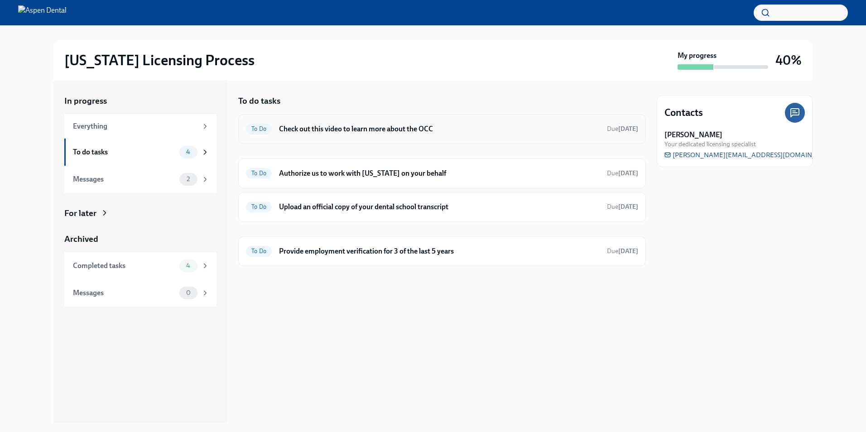
click at [430, 132] on h6 "Check out this video to learn more about the OCC" at bounding box center [439, 129] width 321 height 10
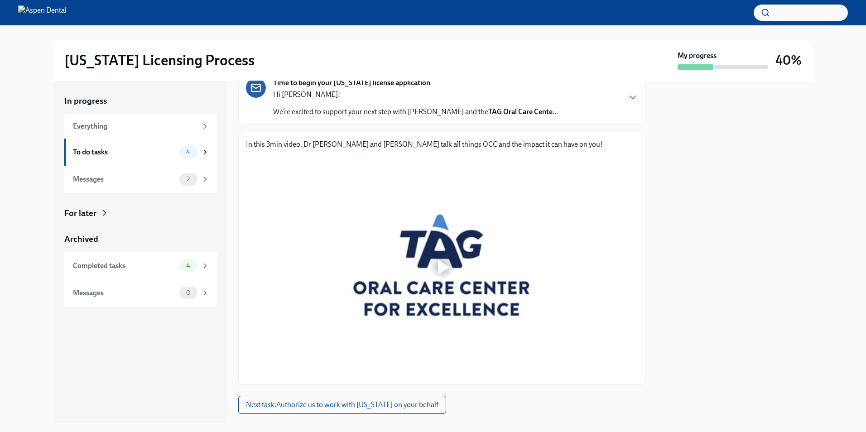
scroll to position [84, 0]
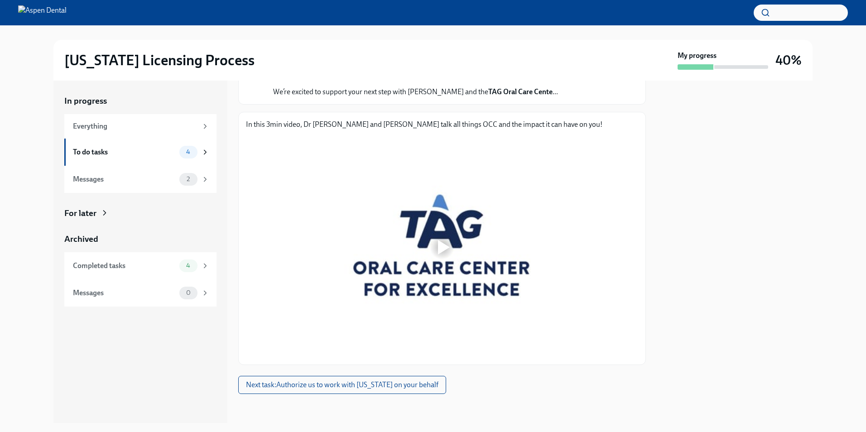
click at [451, 237] on div at bounding box center [441, 247] width 29 height 29
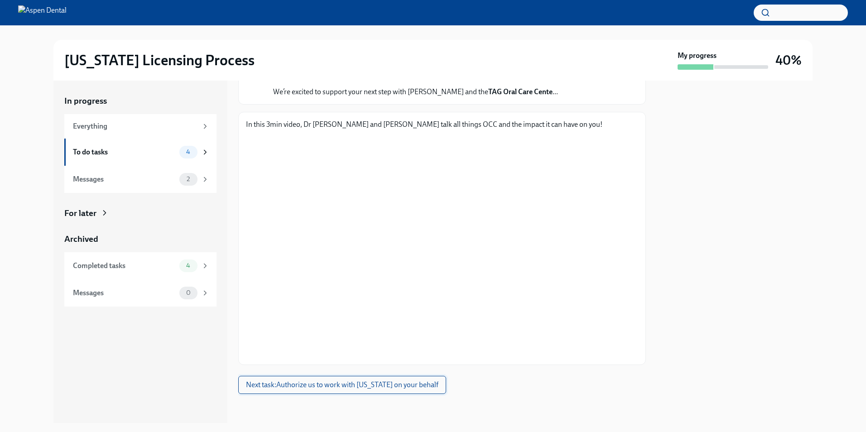
click at [373, 386] on span "Next task : Authorize us to work with [US_STATE] on your behalf" at bounding box center [342, 384] width 192 height 9
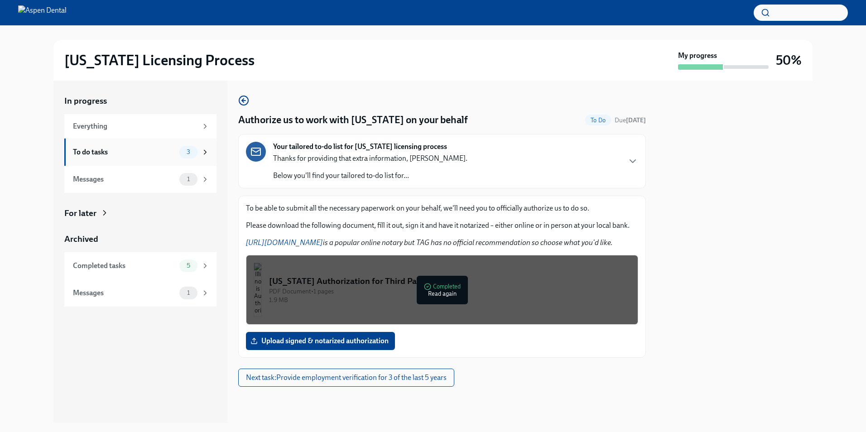
click at [156, 151] on div "To do tasks" at bounding box center [124, 152] width 103 height 10
